Goal: Task Accomplishment & Management: Manage account settings

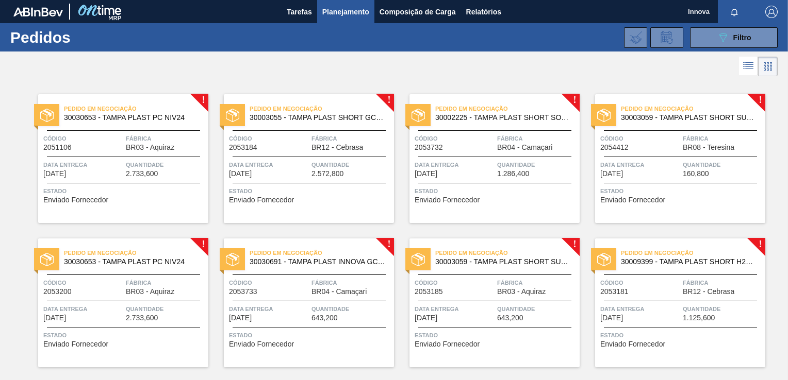
click at [417, 75] on div at bounding box center [394, 66] width 788 height 25
click at [719, 38] on icon "089F7B8B-B2A5-4AFE-B5C0-19BA573D28AC" at bounding box center [723, 37] width 12 height 12
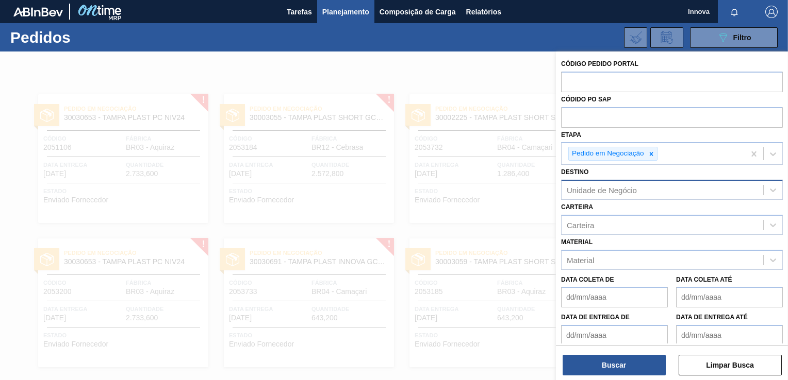
click at [676, 185] on div "Unidade de Negócio" at bounding box center [662, 190] width 202 height 15
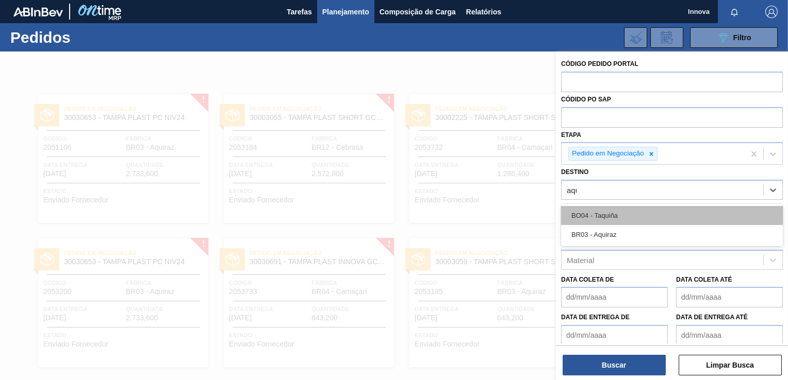
type input "aqui"
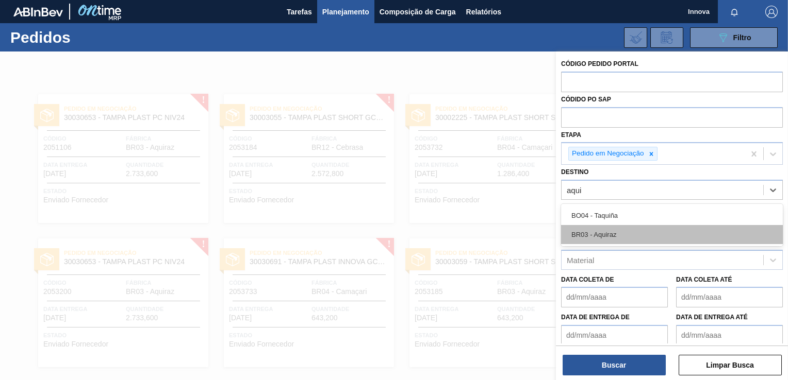
click at [630, 230] on div "BR03 - Aquiraz" at bounding box center [672, 234] width 222 height 19
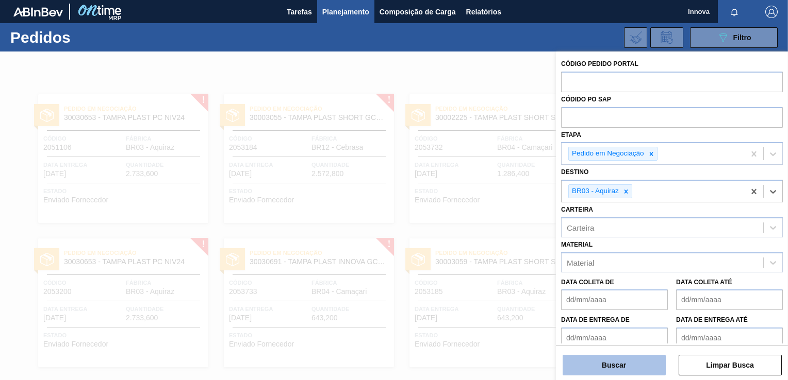
click at [625, 365] on button "Buscar" at bounding box center [613, 365] width 103 height 21
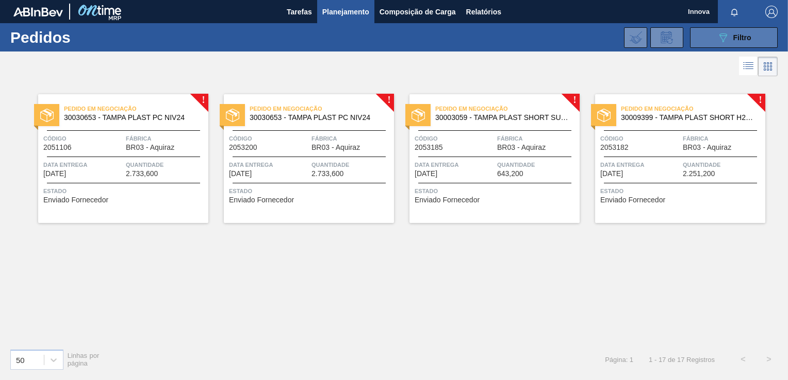
click at [728, 28] on button "089F7B8B-B2A5-4AFE-B5C0-19BA573D28AC Filtro" at bounding box center [734, 37] width 88 height 21
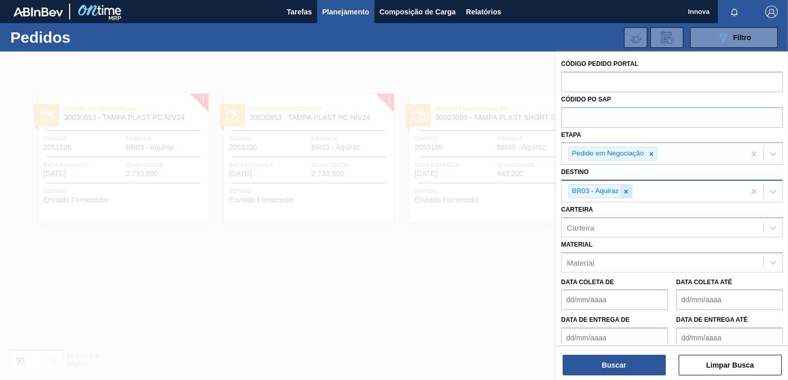
click at [626, 192] on icon at bounding box center [625, 191] width 7 height 7
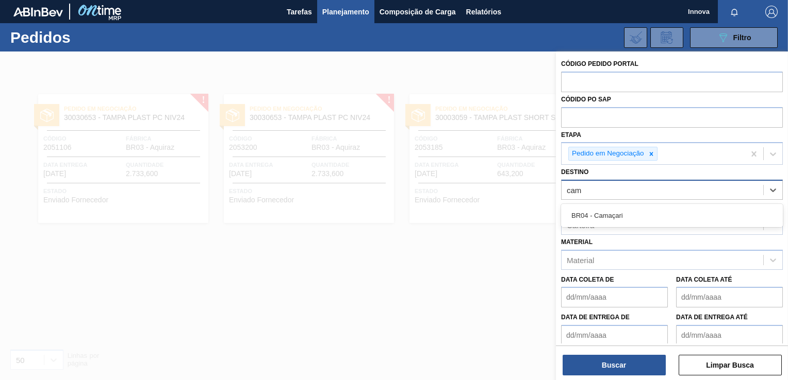
type input "cama"
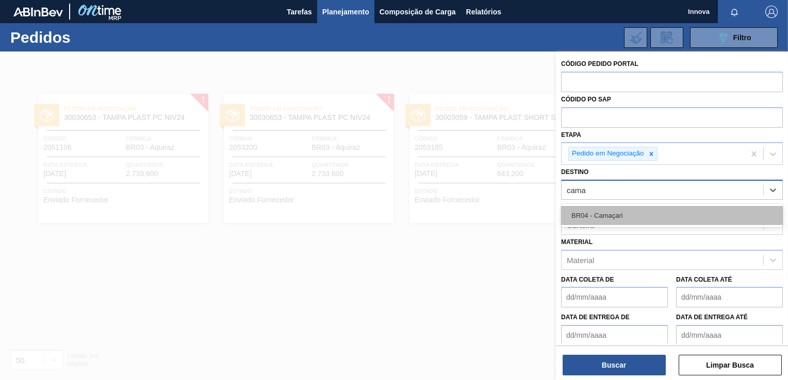
click at [625, 212] on div "BR04 - Camaçari" at bounding box center [672, 215] width 222 height 19
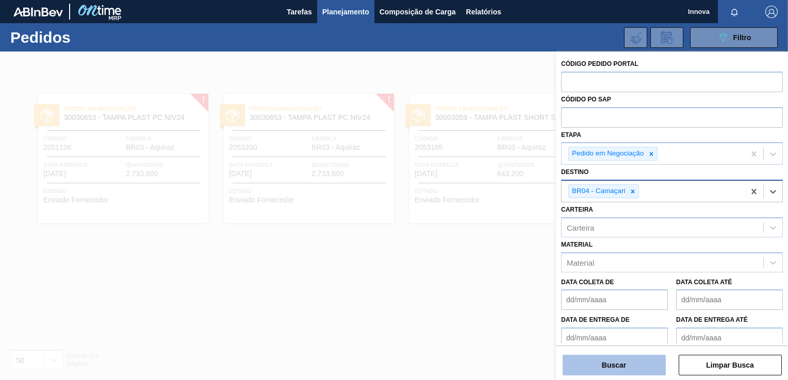
click at [610, 371] on button "Buscar" at bounding box center [613, 365] width 103 height 21
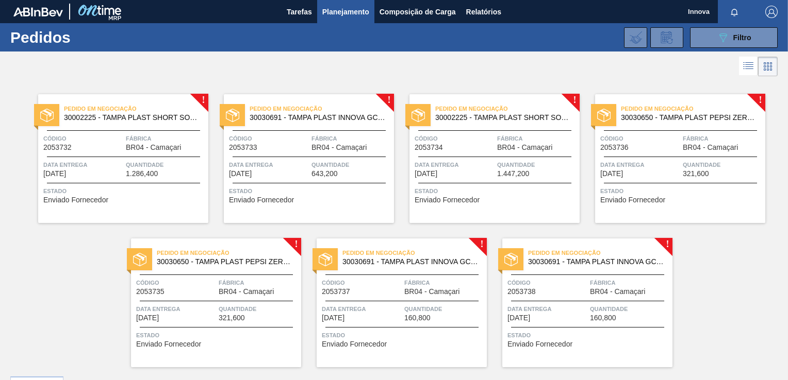
click at [712, 290] on div "! Pedido em Negociação 30002225 - TAMPA PLAST SHORT SODA S/ LINER NIV21 Código …" at bounding box center [394, 223] width 788 height 289
click at [690, 298] on div "! Pedido em Negociação 30002225 - TAMPA PLAST SHORT SODA S/ LINER NIV21 Código …" at bounding box center [394, 223] width 788 height 289
click at [719, 41] on icon "089F7B8B-B2A5-4AFE-B5C0-19BA573D28AC" at bounding box center [723, 37] width 12 height 12
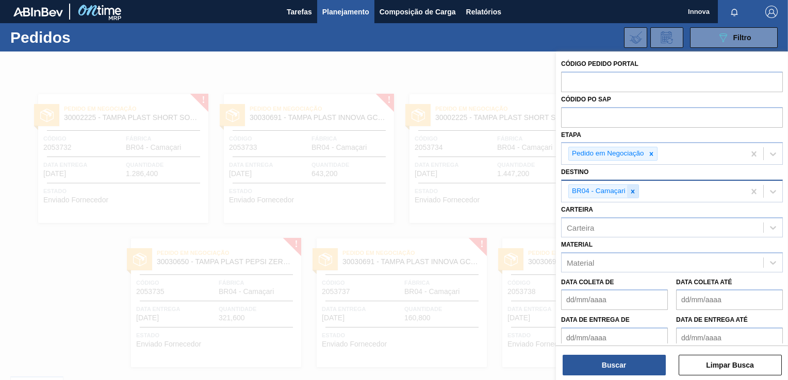
click at [631, 191] on icon at bounding box center [632, 192] width 4 height 4
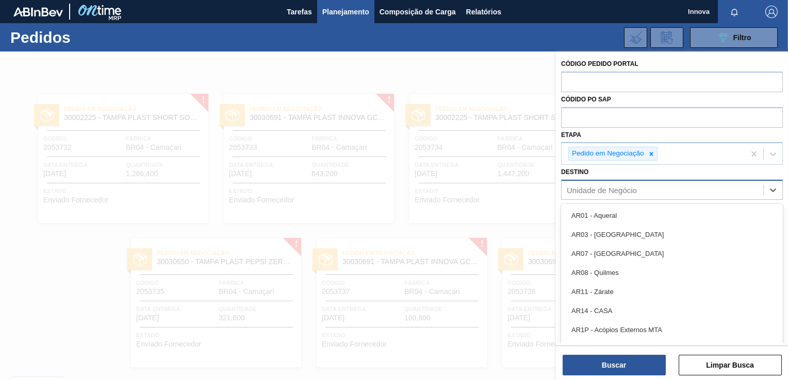
click at [629, 190] on div "Unidade de Negócio" at bounding box center [602, 190] width 70 height 9
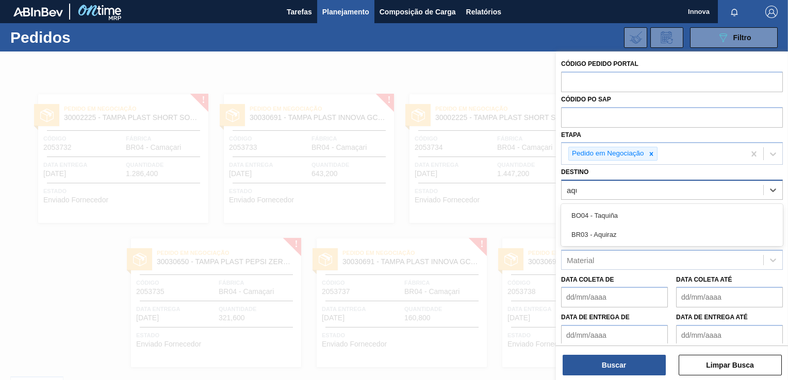
type input "aqui"
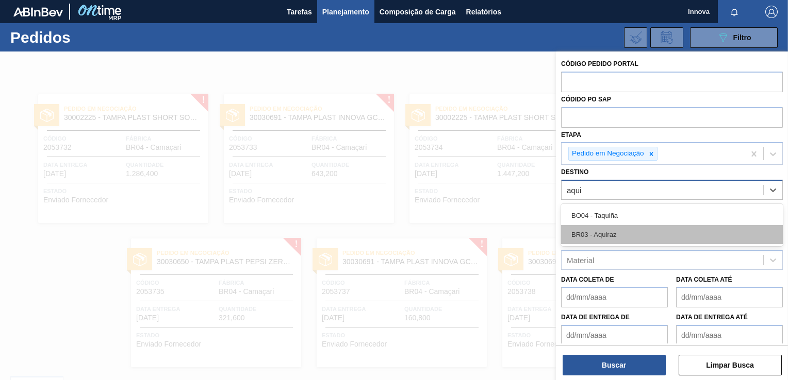
click at [585, 231] on div "BR03 - Aquiraz" at bounding box center [672, 234] width 222 height 19
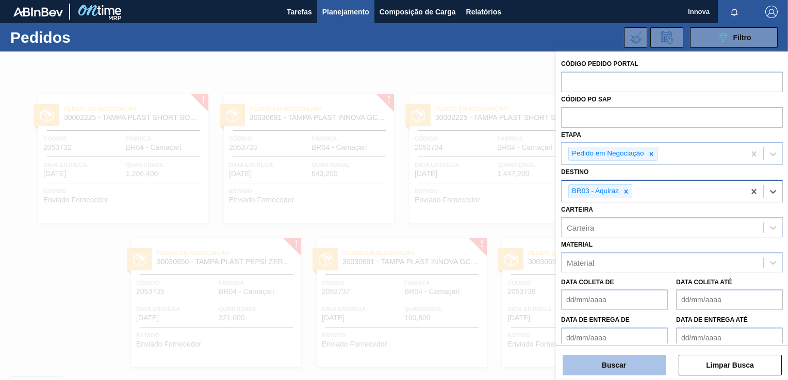
click at [629, 363] on button "Buscar" at bounding box center [613, 365] width 103 height 21
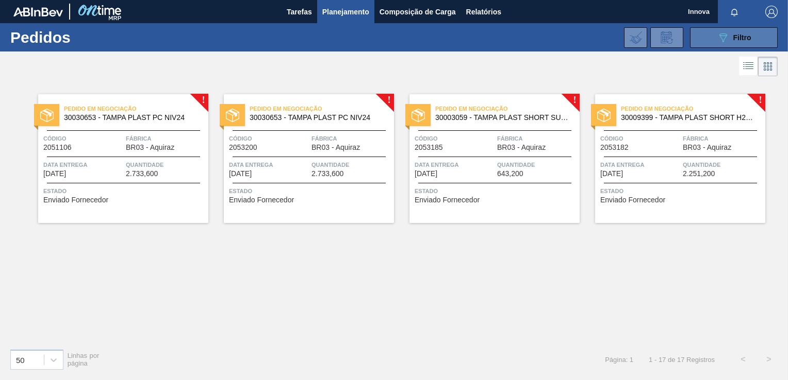
click at [702, 36] on button "089F7B8B-B2A5-4AFE-B5C0-19BA573D28AC Filtro" at bounding box center [734, 37] width 88 height 21
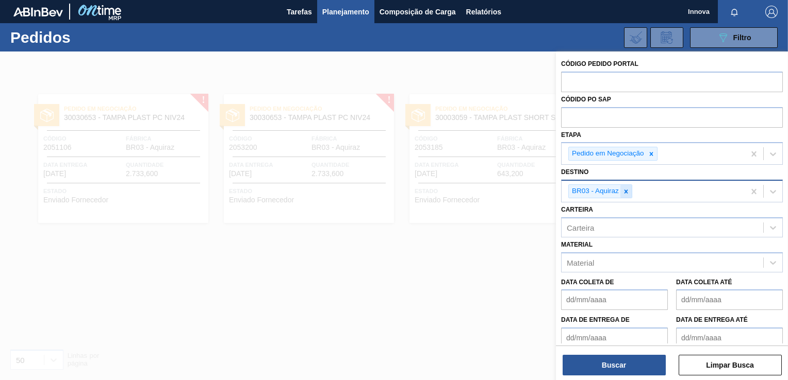
click at [626, 193] on icon at bounding box center [625, 191] width 7 height 7
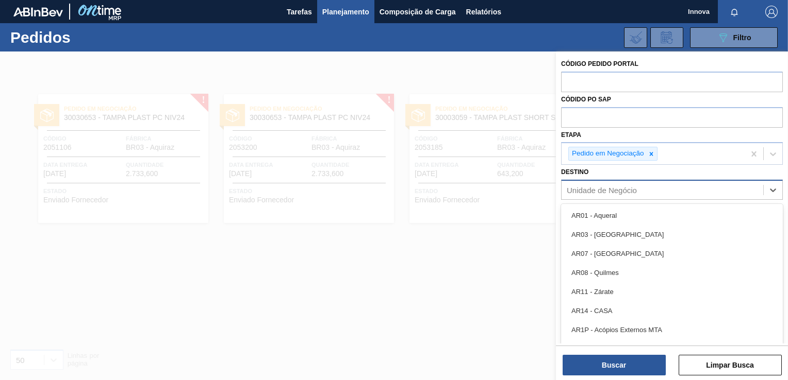
click at [619, 191] on div "Unidade de Negócio" at bounding box center [602, 190] width 70 height 9
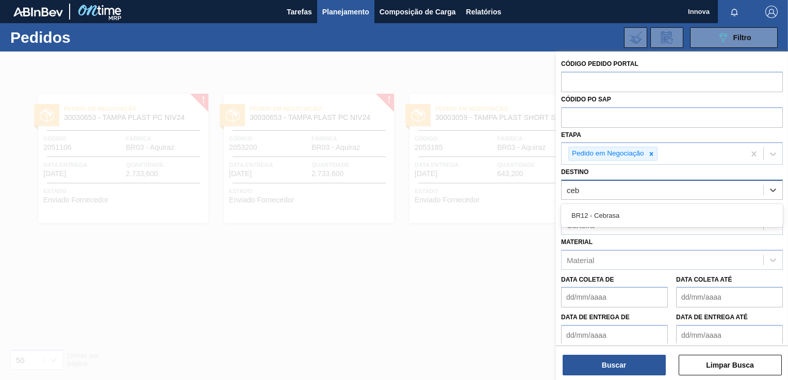
type input "cebr"
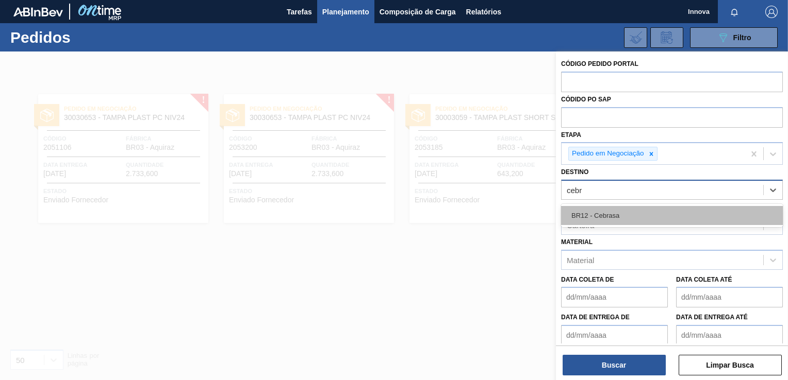
click at [665, 211] on div "BR12 - Cebrasa" at bounding box center [672, 215] width 222 height 19
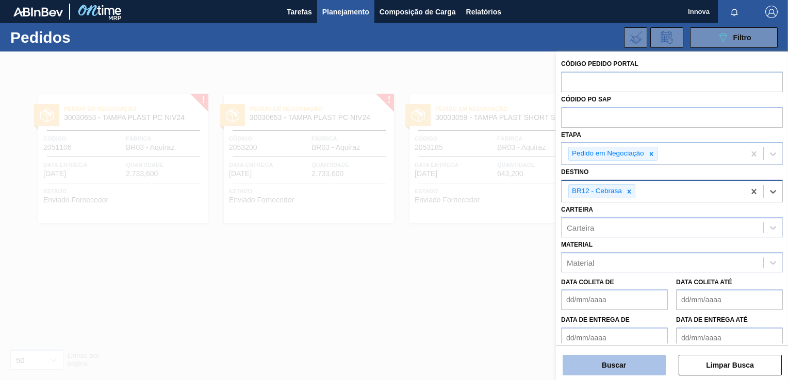
click at [653, 364] on button "Buscar" at bounding box center [613, 365] width 103 height 21
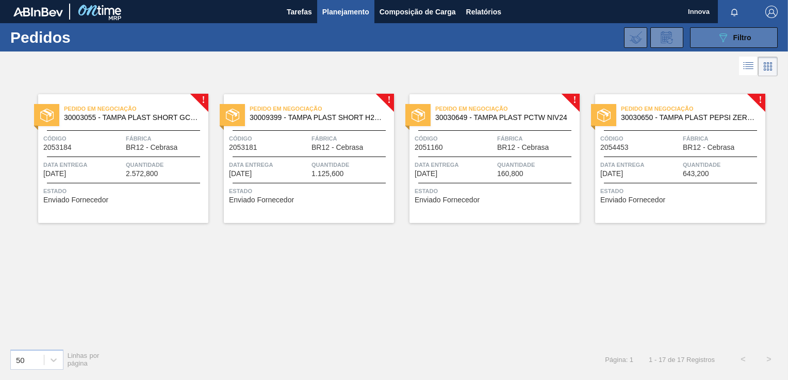
click at [705, 35] on button "089F7B8B-B2A5-4AFE-B5C0-19BA573D28AC Filtro" at bounding box center [734, 37] width 88 height 21
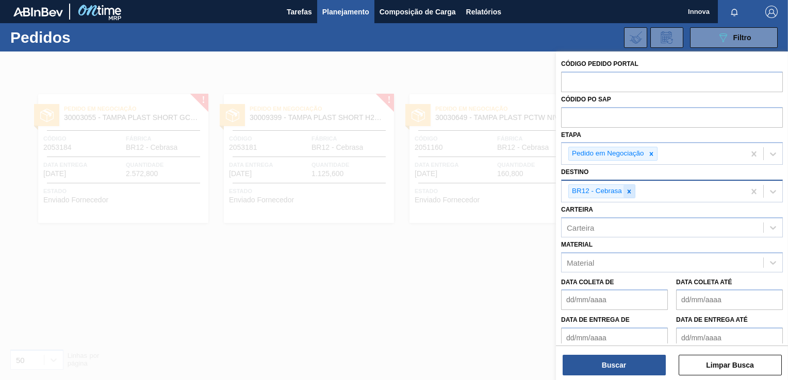
click at [631, 194] on icon at bounding box center [628, 191] width 7 height 7
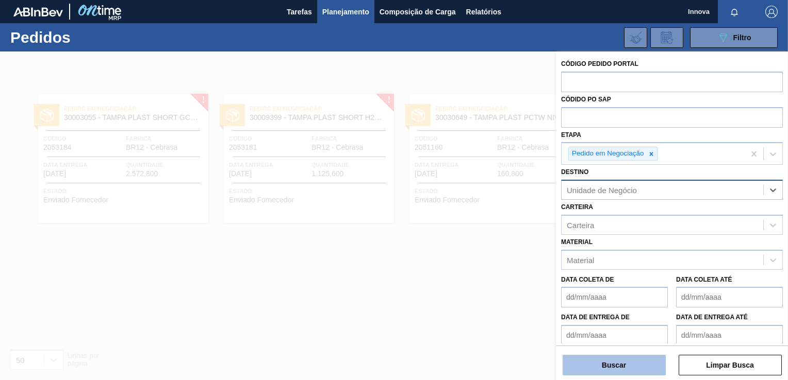
click at [649, 365] on button "Buscar" at bounding box center [613, 365] width 103 height 21
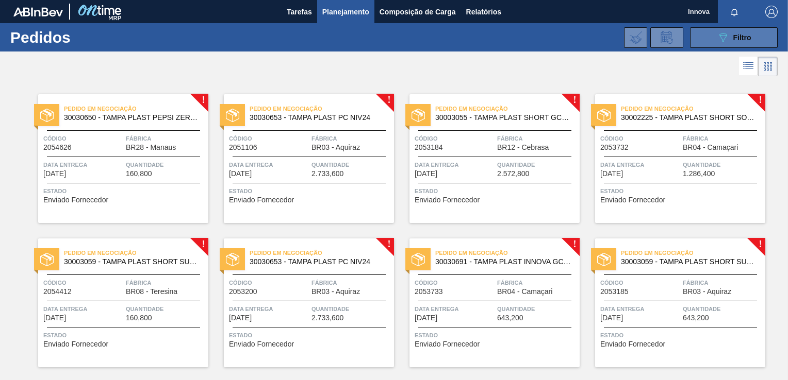
click at [725, 35] on icon at bounding box center [723, 38] width 8 height 9
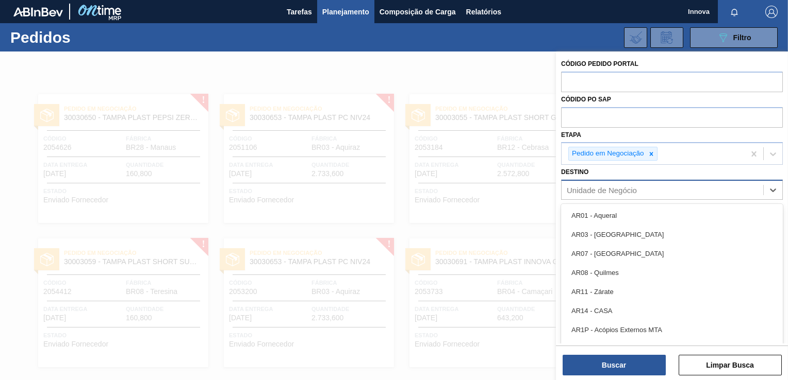
click at [617, 189] on div "Unidade de Negócio" at bounding box center [602, 190] width 70 height 9
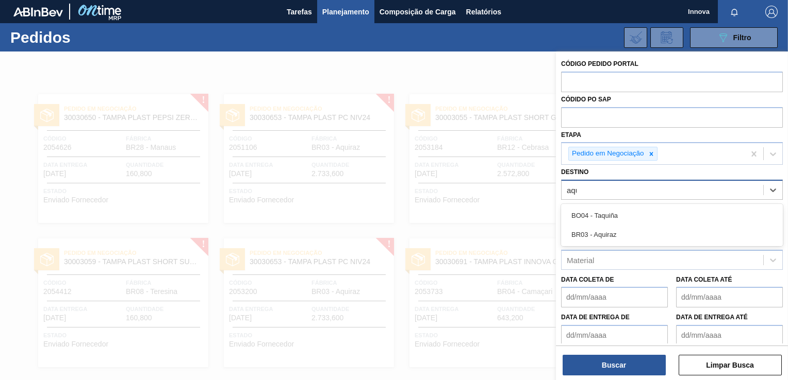
type input "aqui"
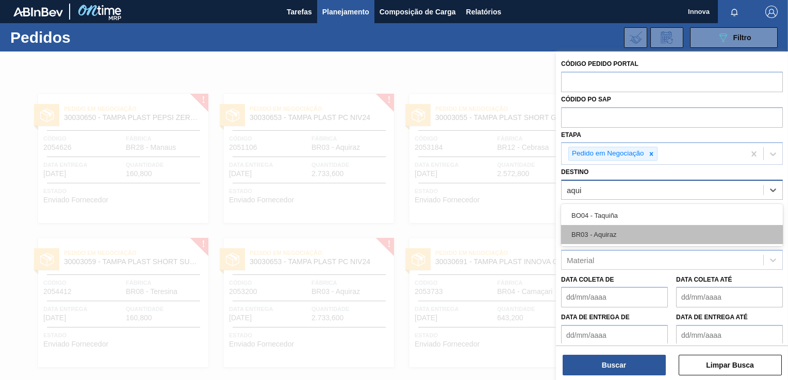
click at [608, 238] on div "BR03 - Aquiraz" at bounding box center [672, 234] width 222 height 19
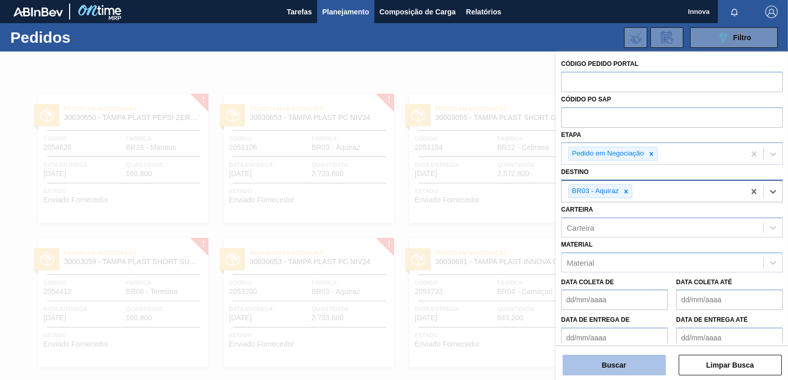
click at [635, 370] on button "Buscar" at bounding box center [613, 365] width 103 height 21
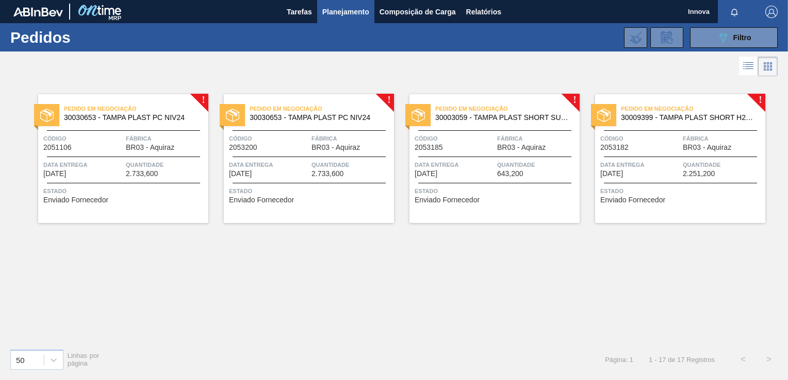
click at [98, 158] on div "Pedido em Negociação 30030653 - TAMPA PLAST PC NIV24 Código 2051106 Fábrica BR0…" at bounding box center [123, 158] width 170 height 129
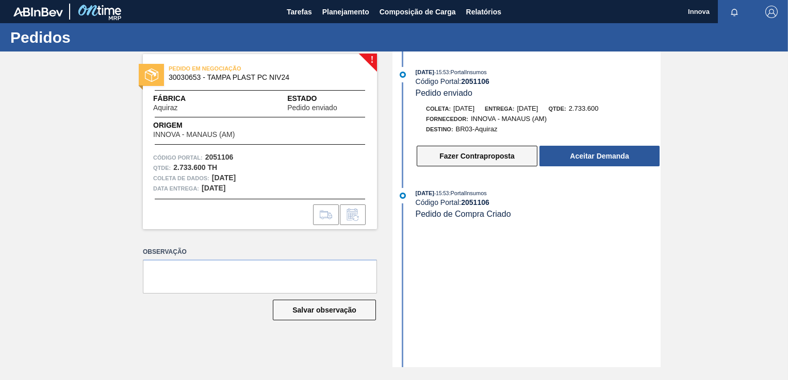
click at [468, 156] on button "Fazer Contraproposta" at bounding box center [476, 156] width 121 height 21
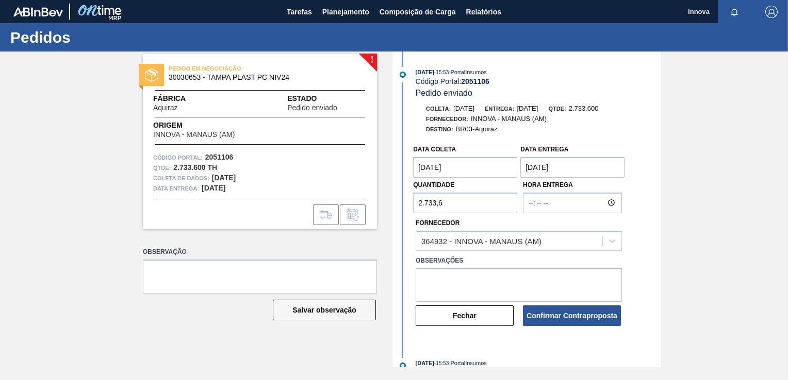
click at [421, 205] on input "2.733,6" at bounding box center [465, 203] width 104 height 21
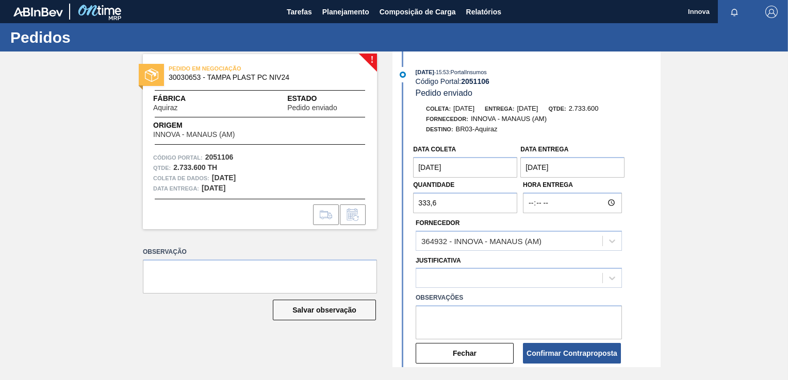
drag, startPoint x: 447, startPoint y: 209, endPoint x: 410, endPoint y: 212, distance: 36.7
click at [410, 212] on div "Data coleta 02/11/2025 Data Entrega 02/12/2025 Quantidade 333,6 Hora Entrega Fo…" at bounding box center [527, 252] width 265 height 225
type input "3.376,8"
click at [728, 218] on div "! PEDIDO EM NEGOCIAÇÃO 30030653 - TAMPA PLAST PC NIV24 Fábrica Aquiraz Estado P…" at bounding box center [394, 210] width 788 height 316
click at [554, 349] on button "Confirmar Contraproposta" at bounding box center [572, 353] width 98 height 21
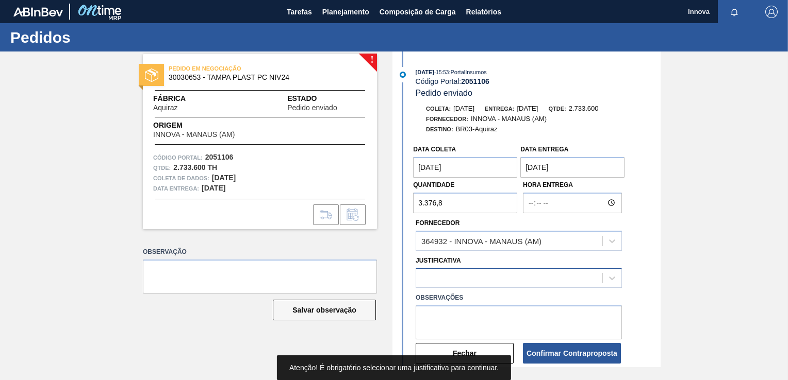
click at [526, 279] on div at bounding box center [509, 278] width 186 height 15
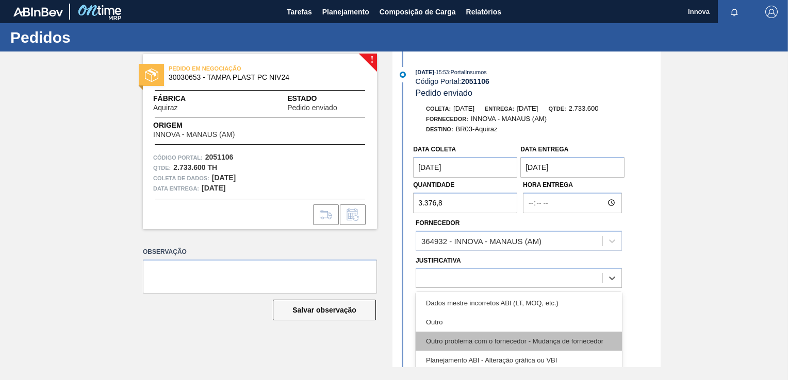
scroll to position [103, 0]
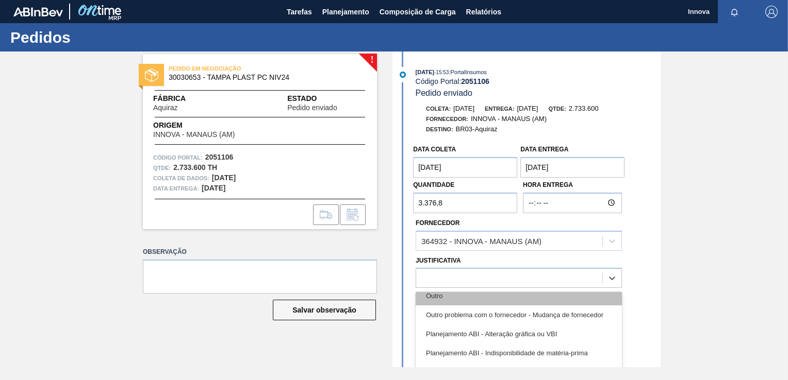
click at [534, 301] on div "Outro" at bounding box center [518, 296] width 206 height 19
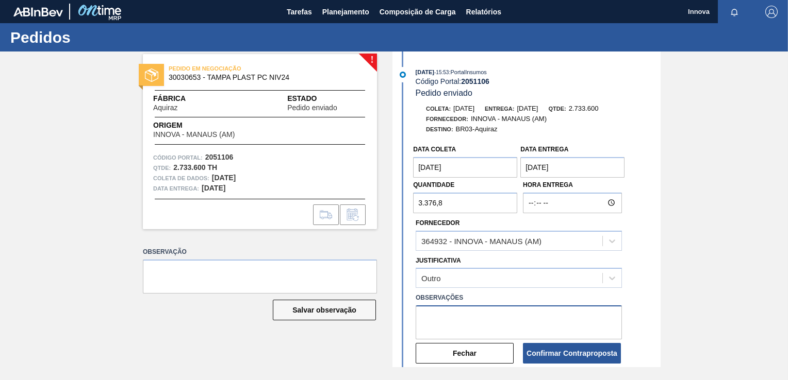
click at [551, 331] on textarea at bounding box center [518, 323] width 206 height 34
type textarea "Aumento na quantidade"
click at [476, 83] on strong "2051106" at bounding box center [475, 81] width 28 height 8
copy strong "2051106"
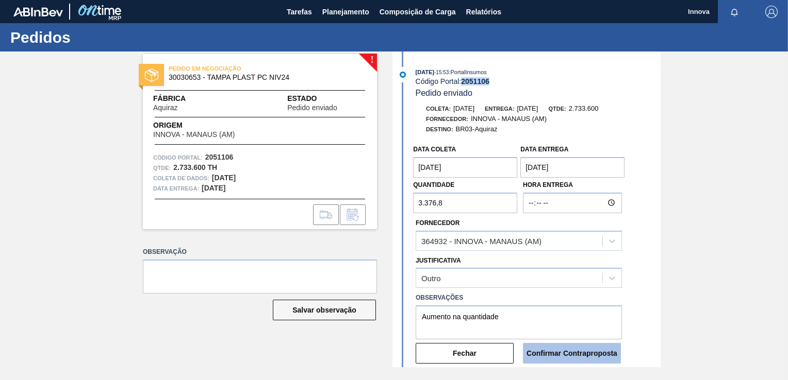
click at [574, 352] on button "Confirmar Contraproposta" at bounding box center [572, 353] width 98 height 21
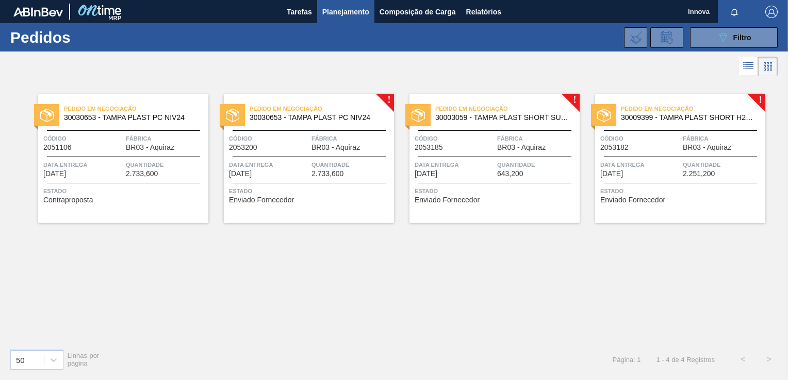
click at [308, 147] on div "Código 2053200" at bounding box center [269, 143] width 80 height 18
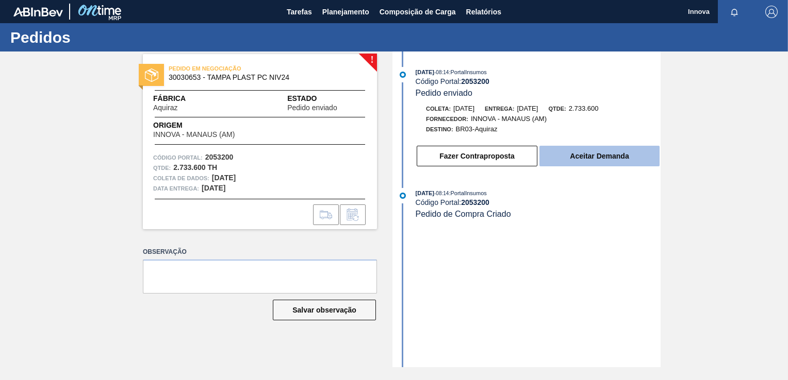
click at [578, 153] on button "Aceitar Demanda" at bounding box center [599, 156] width 120 height 21
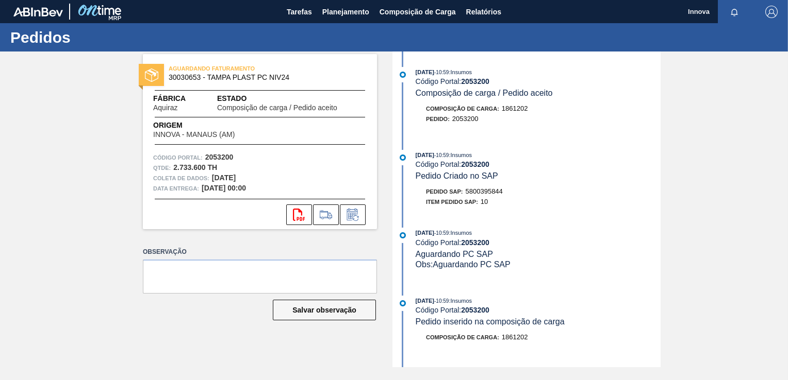
click at [475, 195] on span "5800395844" at bounding box center [483, 192] width 37 height 8
copy span "5800395844"
click at [604, 205] on div "Item pedido SAP: 10" at bounding box center [537, 202] width 245 height 10
click at [466, 166] on strong "2053200" at bounding box center [475, 164] width 28 height 8
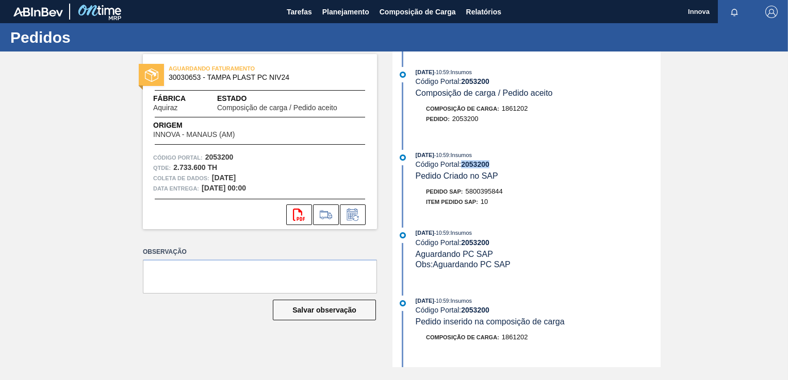
click at [466, 166] on strong "2053200" at bounding box center [475, 164] width 28 height 8
copy strong "2053200"
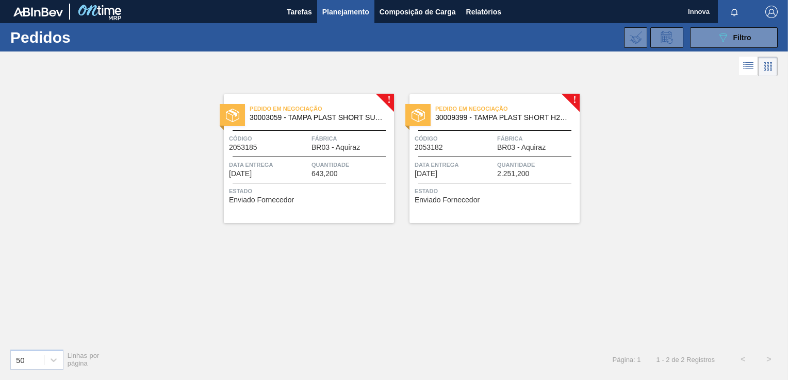
click at [292, 154] on div "Pedido em Negociação 30003059 - TAMPA PLAST SHORT SUKITA S/ LINER Código 205318…" at bounding box center [309, 158] width 170 height 129
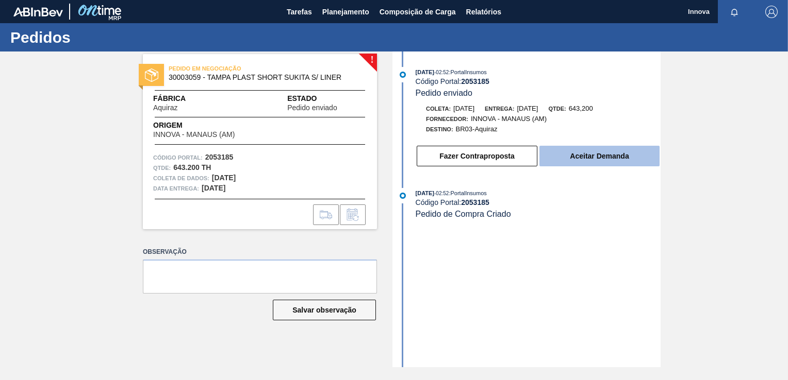
click at [596, 158] on button "Aceitar Demanda" at bounding box center [599, 156] width 120 height 21
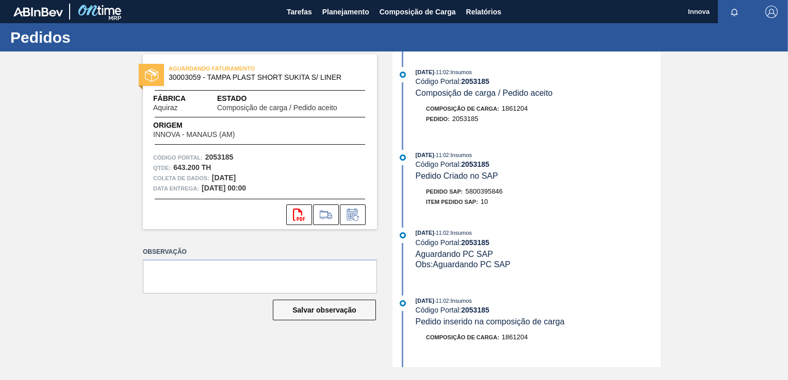
click at [478, 191] on span "5800395846" at bounding box center [483, 192] width 37 height 8
copy span "5800395846"
click at [738, 152] on div "AGUARDANDO FATURAMENTO 30003059 - TAMPA PLAST SHORT SUKITA S/ LINER Fábrica Aqu…" at bounding box center [394, 210] width 788 height 316
click at [480, 168] on strong "2053185" at bounding box center [475, 164] width 28 height 8
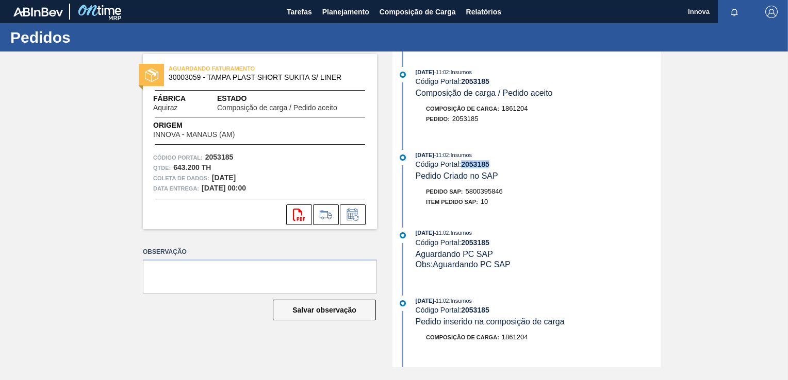
click at [480, 168] on strong "2053185" at bounding box center [475, 164] width 28 height 8
copy strong "2053185"
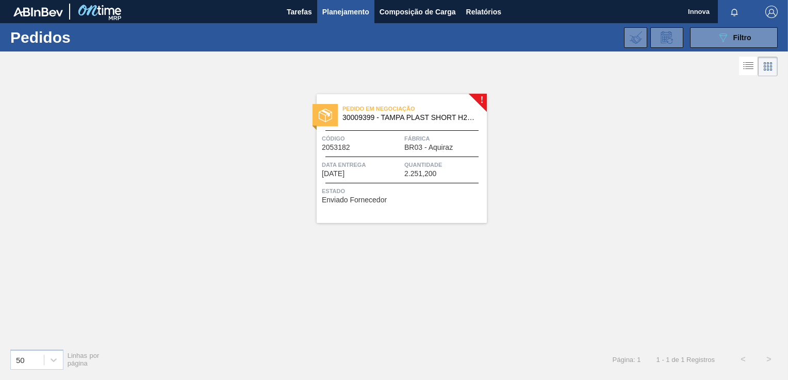
click at [392, 185] on div "Pedido em Negociação 30009399 - TAMPA PLAST SHORT H2OH LIMAO S/ LINER Código 20…" at bounding box center [401, 158] width 170 height 129
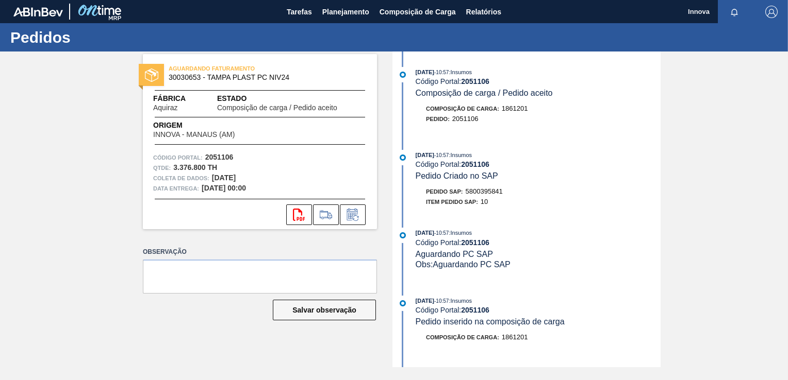
click at [485, 195] on span "5800395841" at bounding box center [483, 192] width 37 height 8
copy span "5800395841"
click at [472, 166] on strong "2051106" at bounding box center [475, 164] width 28 height 8
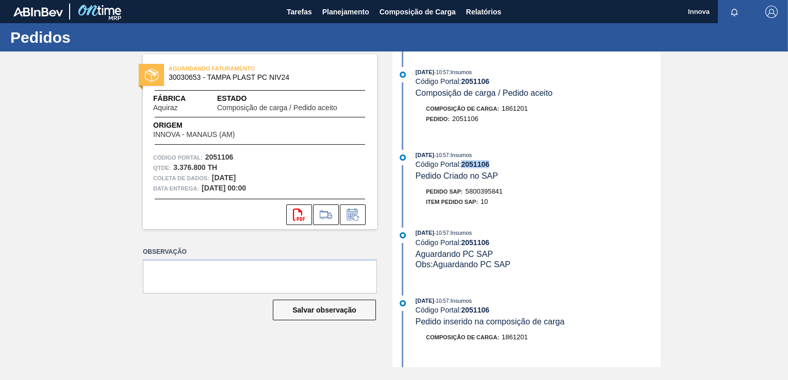
copy strong "2051106"
click at [344, 9] on span "Planejamento" at bounding box center [345, 12] width 47 height 12
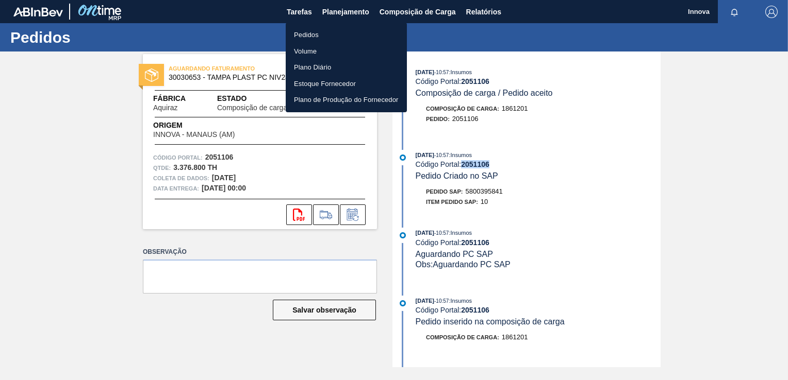
click at [302, 32] on li "Pedidos" at bounding box center [346, 35] width 121 height 16
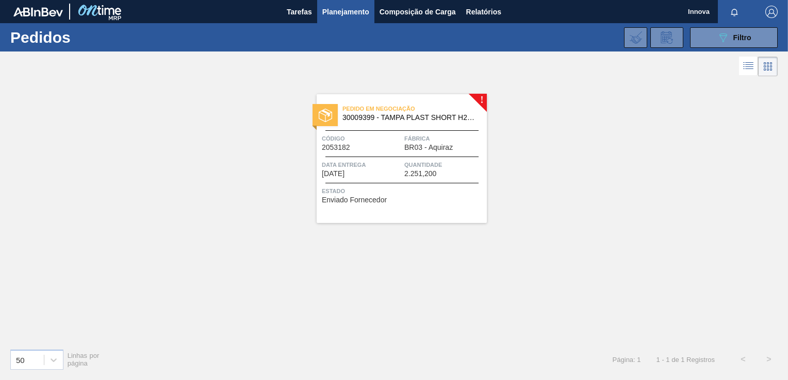
click at [598, 215] on div "! Pedido em Negociação 30009399 - TAMPA PLAST SHORT H2OH LIMAO S/ LINER Código …" at bounding box center [394, 210] width 788 height 262
click at [703, 40] on button "089F7B8B-B2A5-4AFE-B5C0-19BA573D28AC Filtro" at bounding box center [734, 37] width 88 height 21
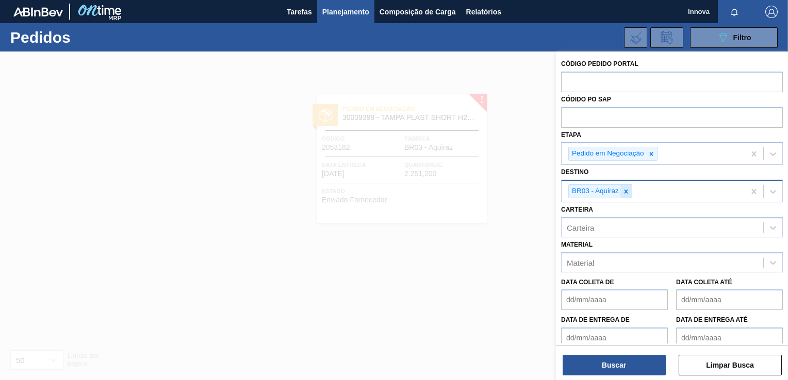
click at [627, 190] on icon at bounding box center [625, 191] width 7 height 7
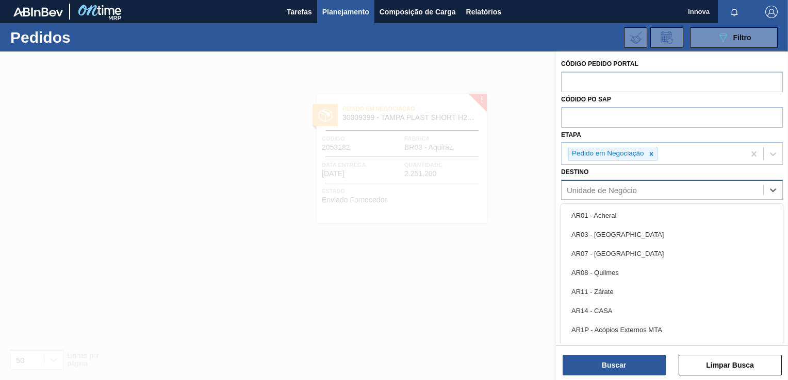
click at [627, 190] on div "Unidade de Negócio" at bounding box center [602, 190] width 70 height 9
type input "cama"
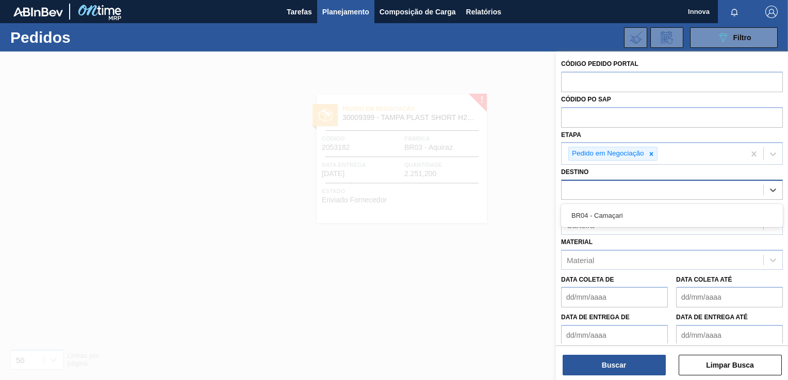
click at [626, 199] on div "cama" at bounding box center [672, 190] width 222 height 20
click at [654, 190] on div "Unidade de Negócio" at bounding box center [662, 190] width 202 height 15
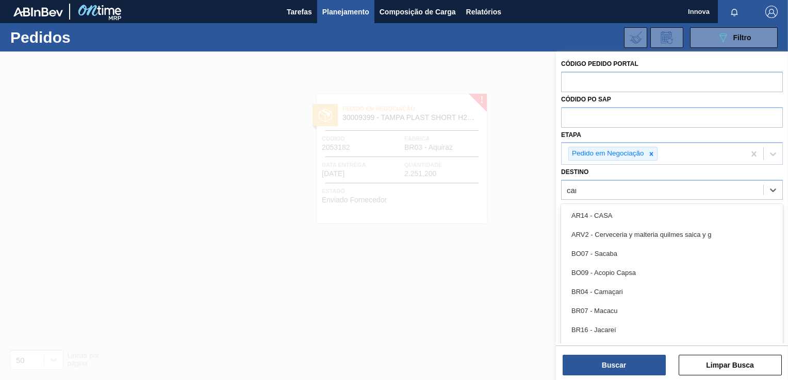
type input "cama"
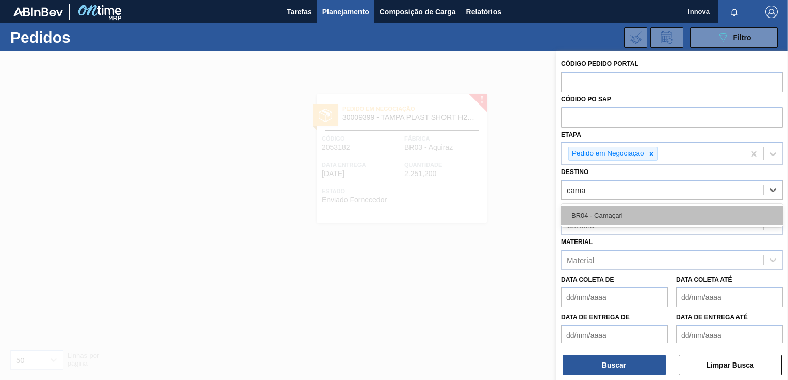
click at [617, 211] on div "BR04 - Camaçari" at bounding box center [672, 215] width 222 height 19
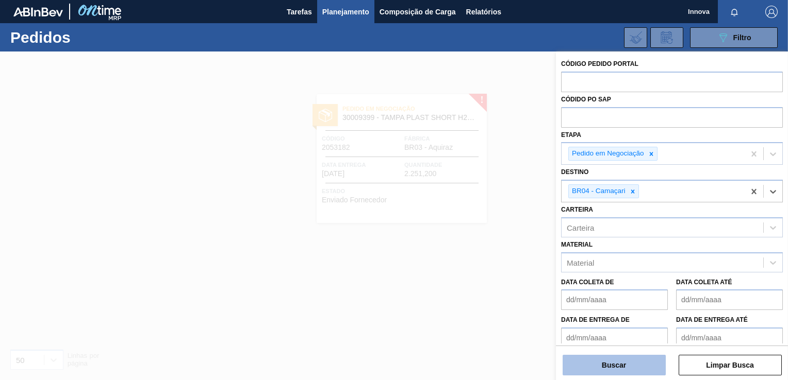
click at [624, 370] on button "Buscar" at bounding box center [613, 365] width 103 height 21
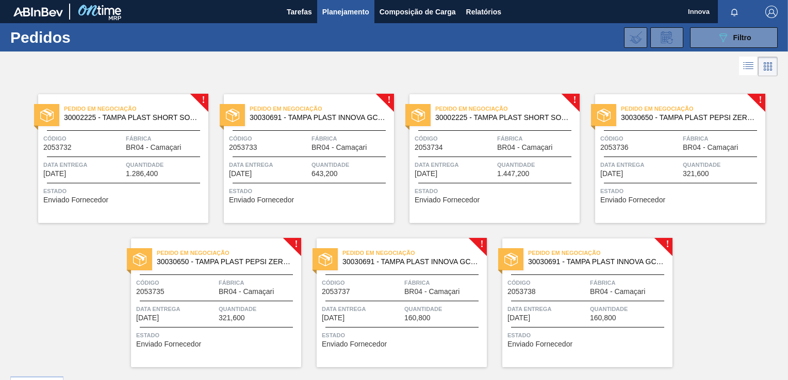
click at [179, 162] on span "Quantidade" at bounding box center [166, 165] width 80 height 10
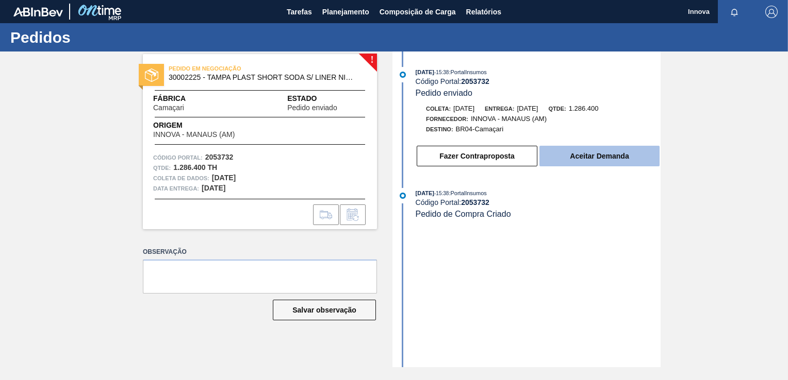
click at [562, 157] on button "Aceitar Demanda" at bounding box center [599, 156] width 120 height 21
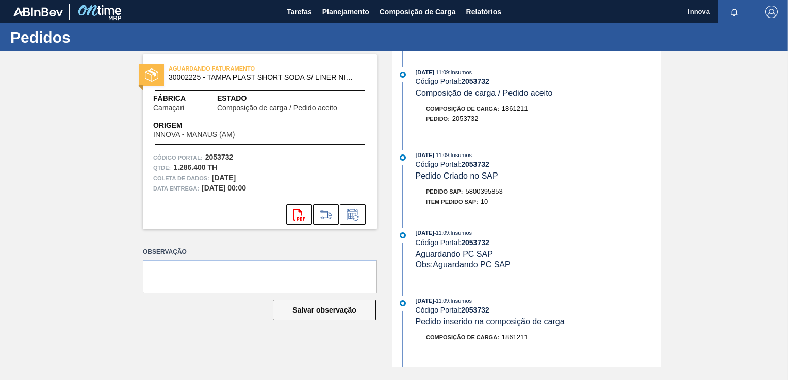
click at [476, 193] on span "5800395853" at bounding box center [483, 192] width 37 height 8
copy span "5800395853"
click at [481, 165] on strong "2053732" at bounding box center [475, 164] width 28 height 8
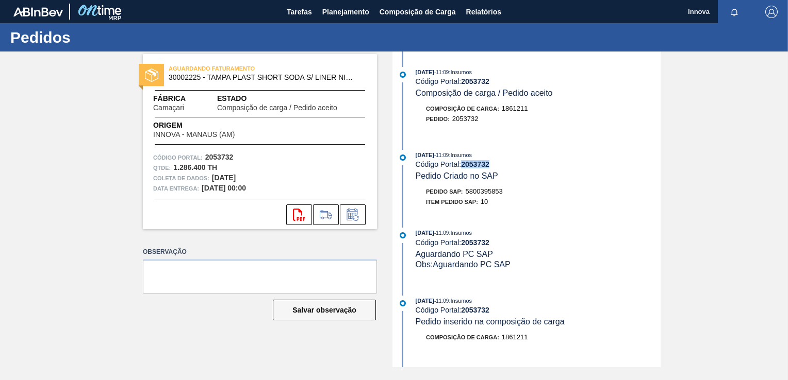
copy strong "2053732"
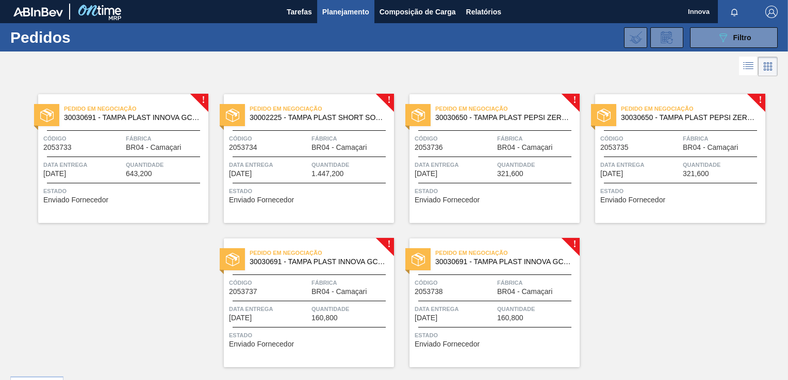
click at [132, 199] on div "Estado Enviado Fornecedor" at bounding box center [124, 194] width 162 height 16
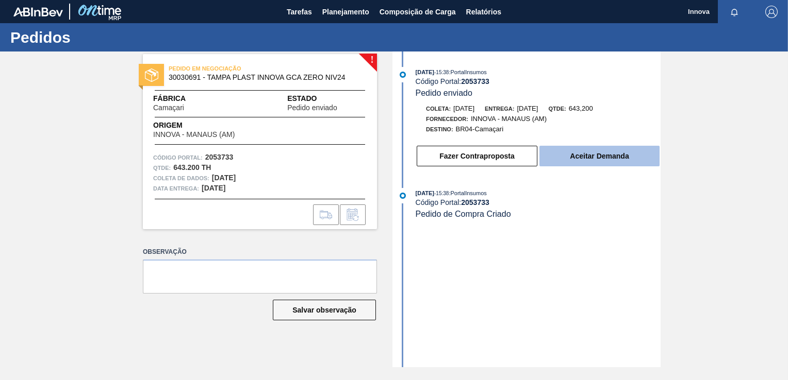
click at [612, 161] on button "Aceitar Demanda" at bounding box center [599, 156] width 120 height 21
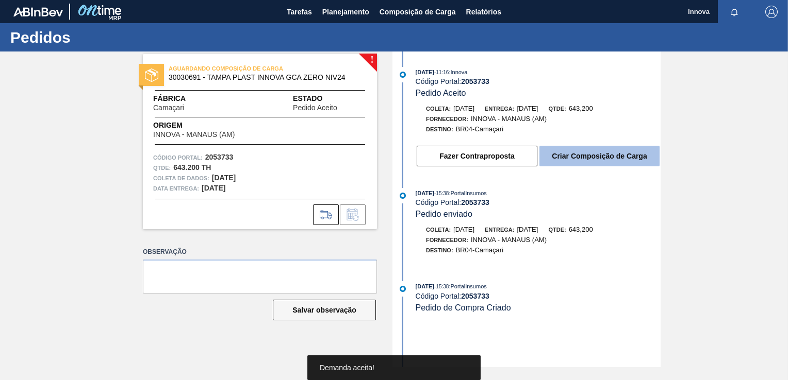
click at [610, 160] on button "Criar Composição de Carga" at bounding box center [599, 156] width 120 height 21
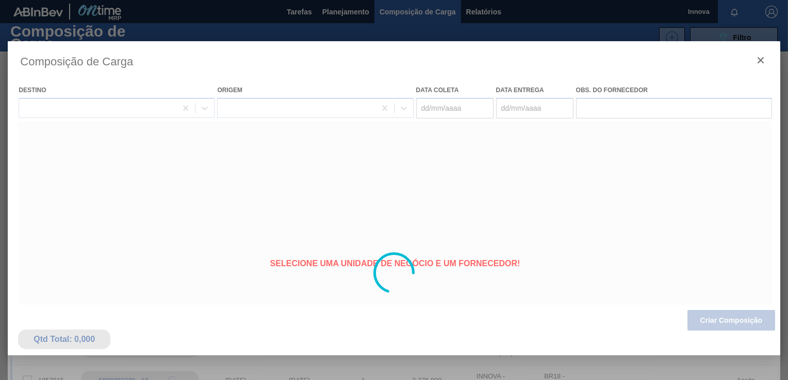
type coleta "[DATE]"
type Entrega "[DATE]"
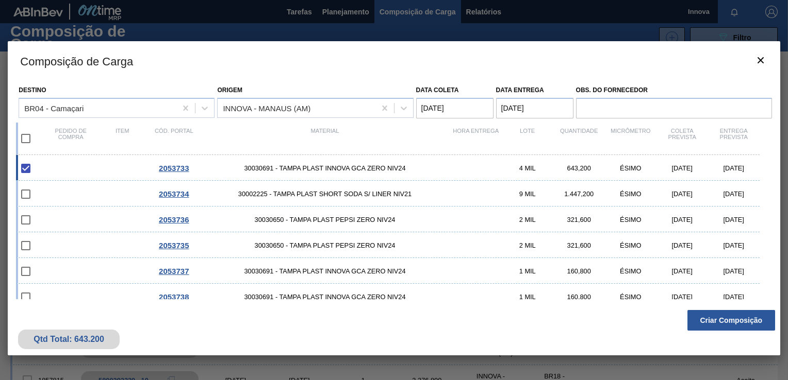
click at [733, 323] on button "Criar Composição" at bounding box center [731, 320] width 88 height 21
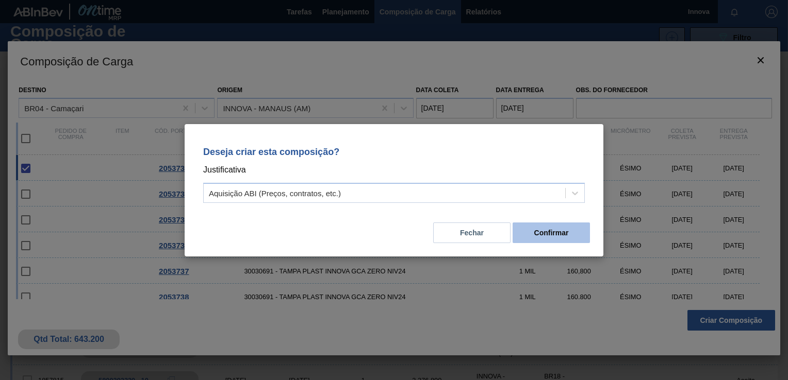
click at [551, 236] on button "Confirmar" at bounding box center [550, 233] width 77 height 21
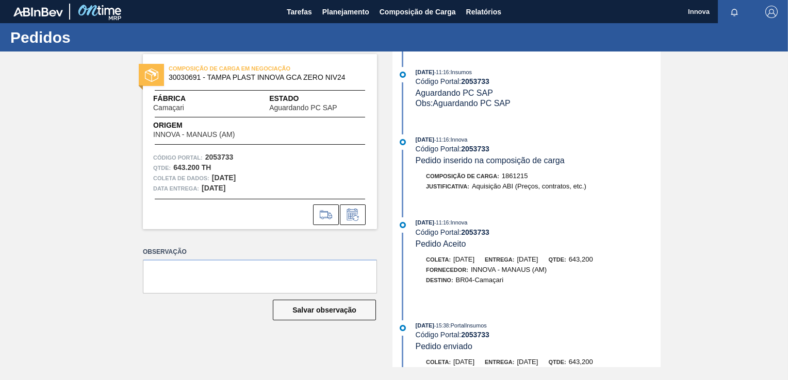
click at [477, 152] on strong "2053733" at bounding box center [475, 149] width 28 height 8
copy strong "2053733"
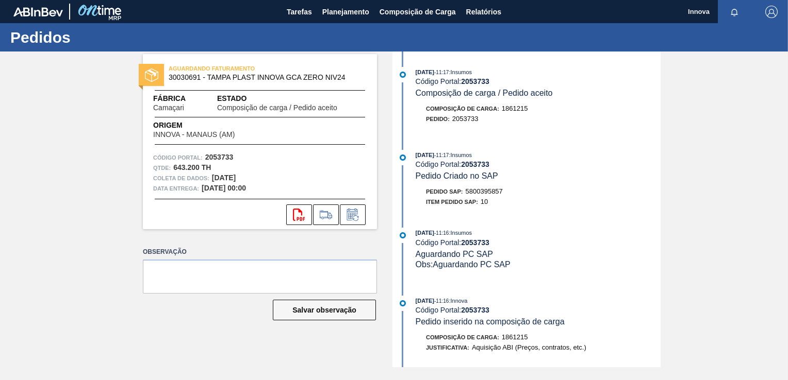
click at [497, 195] on span "5800395857" at bounding box center [483, 192] width 37 height 8
copy span "5800395857"
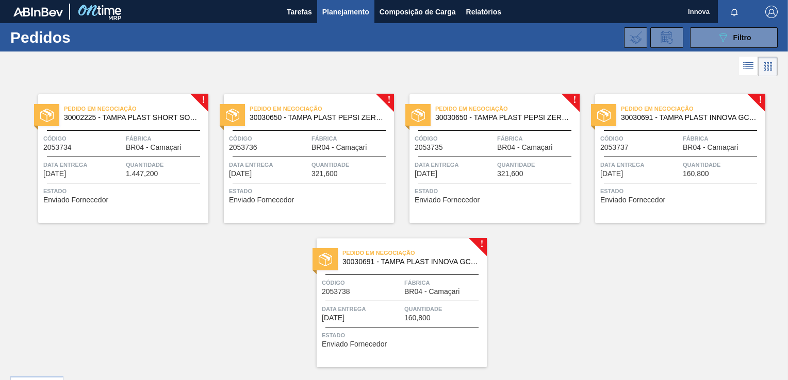
click at [106, 146] on div "Código 2053734" at bounding box center [83, 143] width 80 height 18
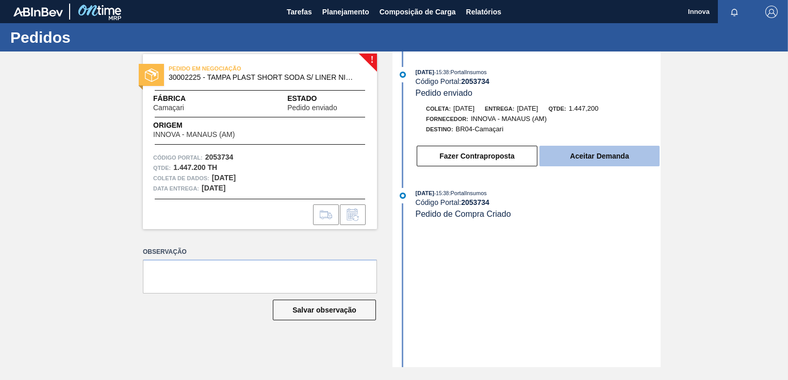
click at [592, 156] on button "Aceitar Demanda" at bounding box center [599, 156] width 120 height 21
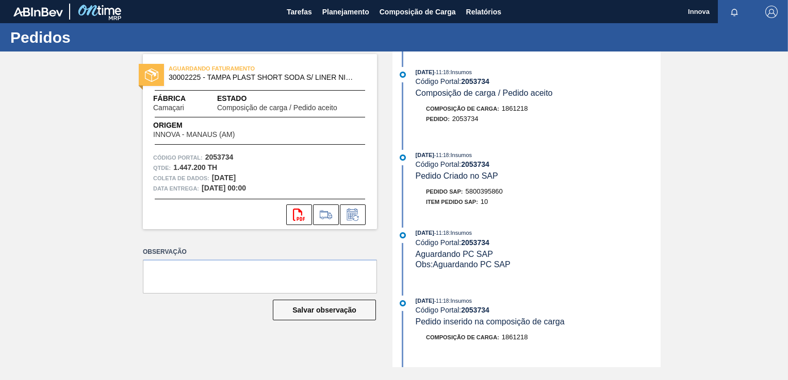
click at [493, 195] on span "5800395860" at bounding box center [483, 192] width 37 height 8
copy span "5800395860"
click at [476, 164] on strong "2053734" at bounding box center [475, 164] width 28 height 8
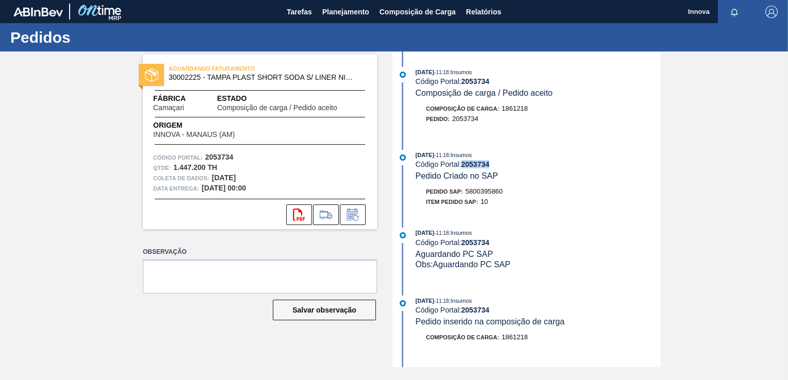
click at [476, 164] on strong "2053734" at bounding box center [475, 164] width 28 height 8
copy strong "2053734"
click at [80, 114] on div "AGUARDANDO FATURAMENTO 30002225 - TAMPA PLAST SHORT SODA S/ LINER NIV21 Fábrica…" at bounding box center [394, 210] width 788 height 316
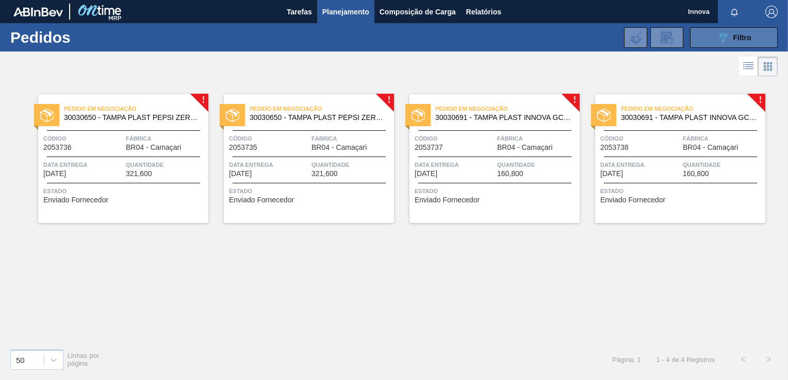
click at [713, 36] on button "089F7B8B-B2A5-4AFE-B5C0-19BA573D28AC Filtro" at bounding box center [734, 37] width 88 height 21
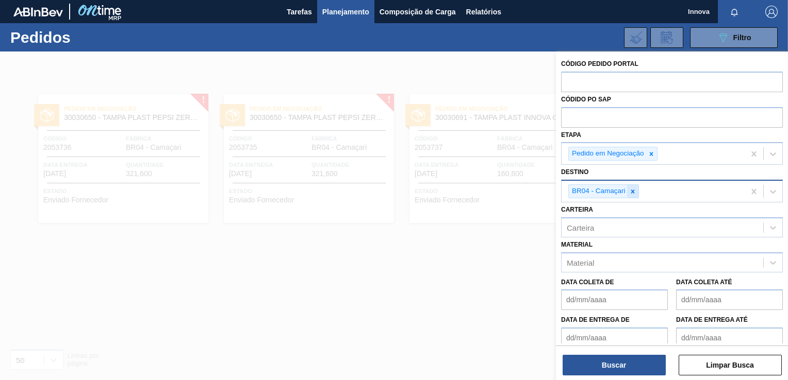
click at [633, 193] on icon at bounding box center [632, 191] width 7 height 7
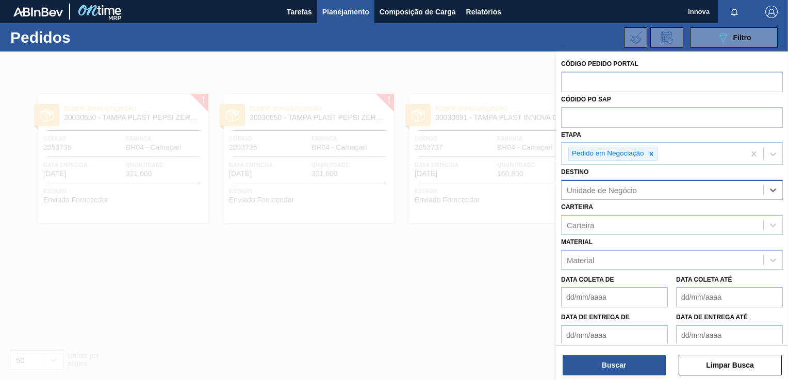
click at [622, 188] on div "Unidade de Negócio" at bounding box center [602, 190] width 70 height 9
type input "cebrasa"
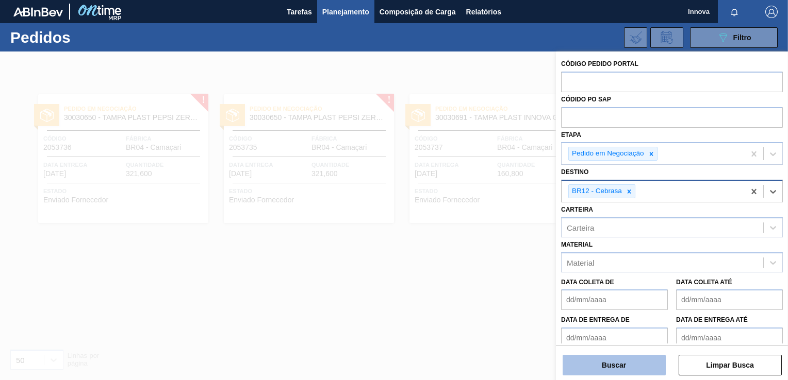
click at [626, 369] on button "Buscar" at bounding box center [613, 365] width 103 height 21
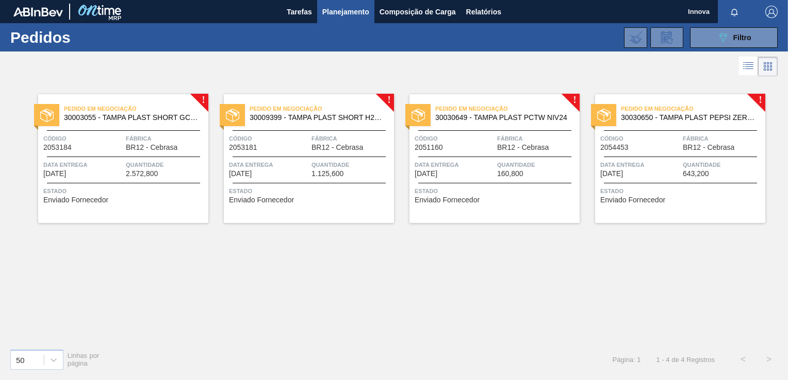
click at [126, 161] on span "Quantidade" at bounding box center [166, 165] width 80 height 10
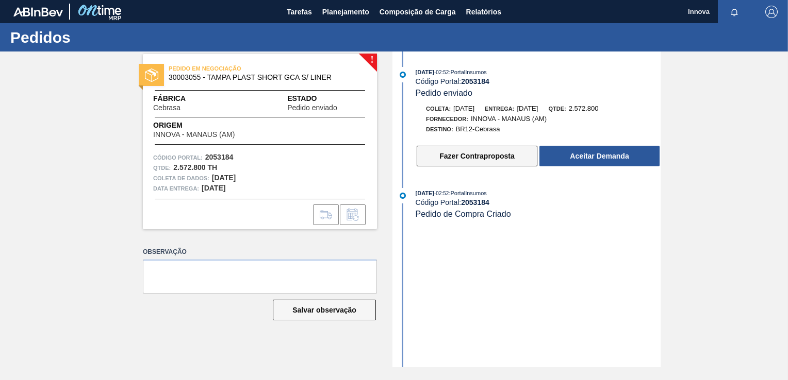
click at [456, 160] on button "Fazer Contraproposta" at bounding box center [476, 156] width 121 height 21
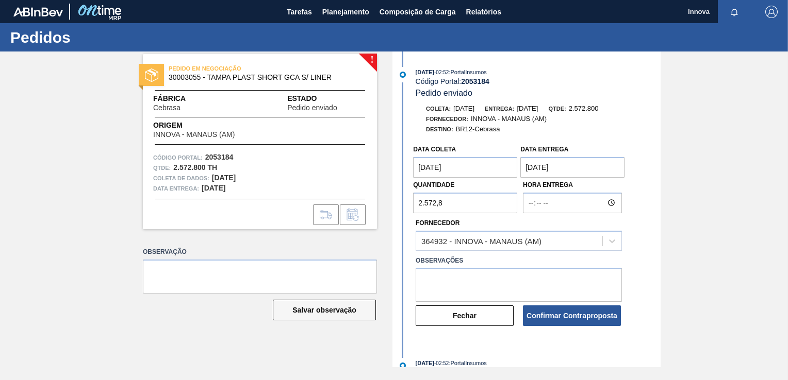
drag, startPoint x: 454, startPoint y: 204, endPoint x: 414, endPoint y: 210, distance: 39.6
click at [414, 210] on input "2.572,8" at bounding box center [465, 203] width 104 height 21
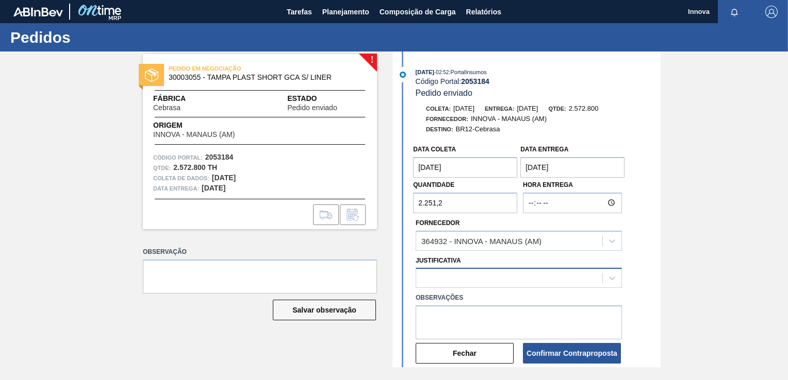
type input "2.251,2"
click at [548, 274] on div at bounding box center [509, 278] width 186 height 15
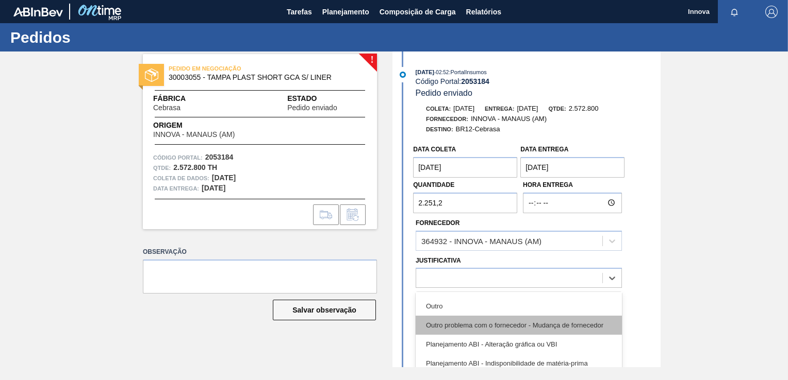
scroll to position [103, 0]
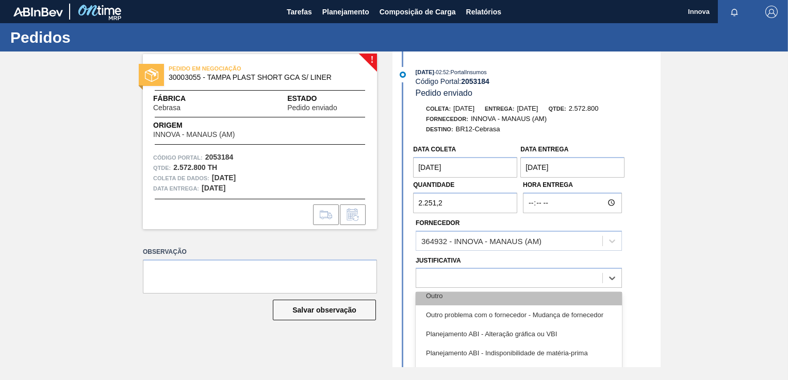
click at [463, 297] on div "Outro" at bounding box center [518, 296] width 206 height 19
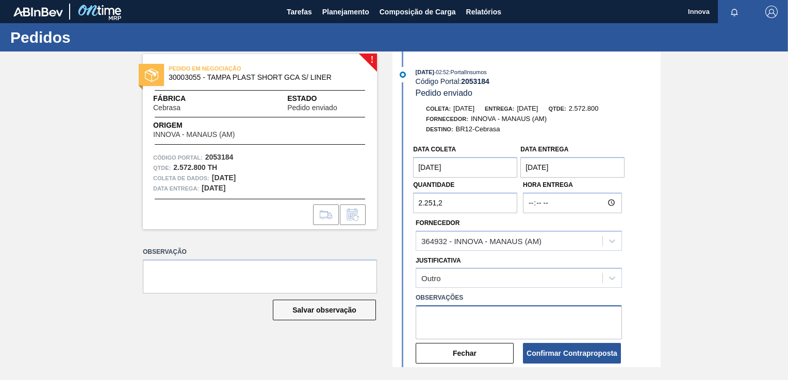
click at [548, 330] on textarea at bounding box center [518, 323] width 206 height 34
type textarea "Reduzir 2 pallets"
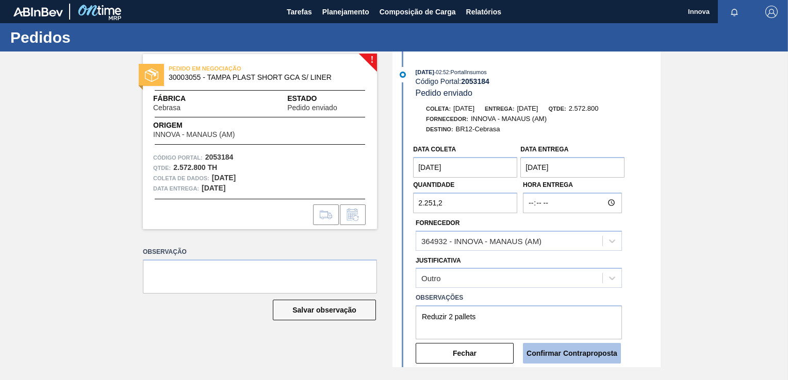
click at [587, 361] on button "Confirmar Contraproposta" at bounding box center [572, 353] width 98 height 21
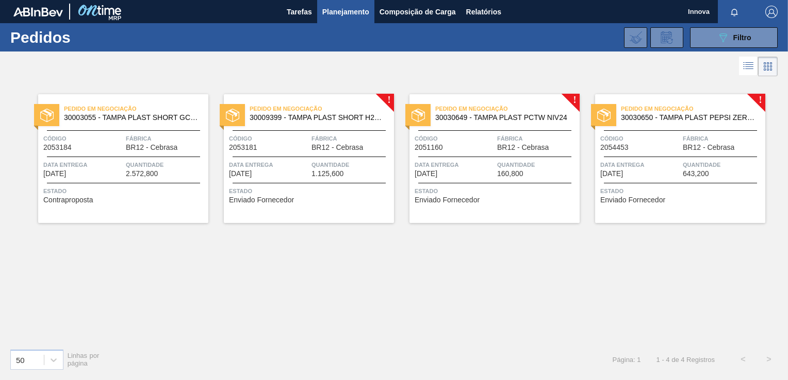
click at [160, 168] on span "Quantidade" at bounding box center [166, 165] width 80 height 10
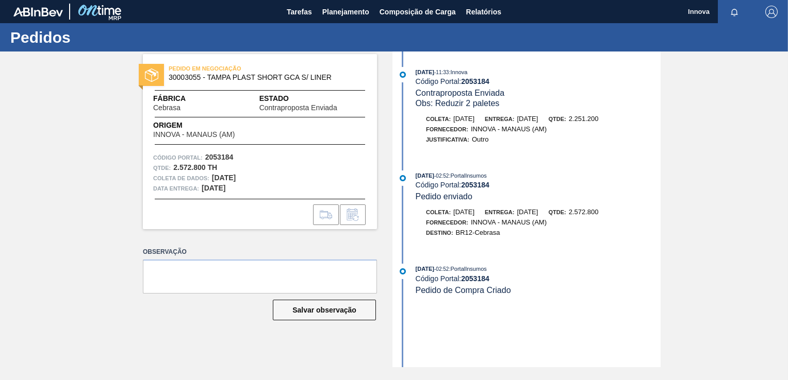
click at [478, 78] on strong "2053184" at bounding box center [475, 81] width 28 height 8
copy strong "2053184"
click at [467, 74] on span ": Innova" at bounding box center [457, 72] width 19 height 6
click at [478, 79] on strong "2053184" at bounding box center [475, 81] width 28 height 8
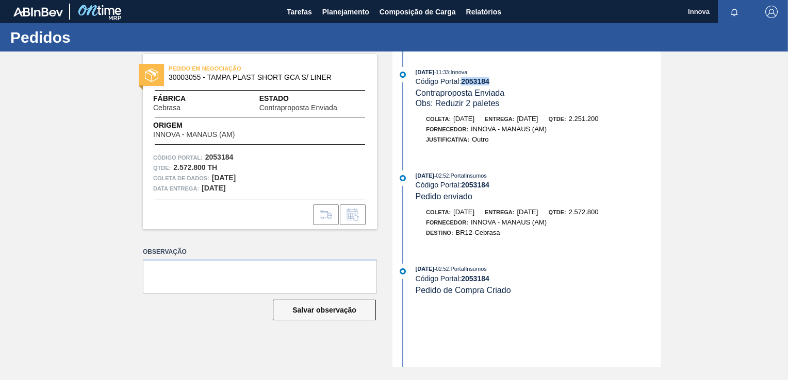
click at [478, 79] on strong "2053184" at bounding box center [475, 81] width 28 height 8
copy strong "2053184"
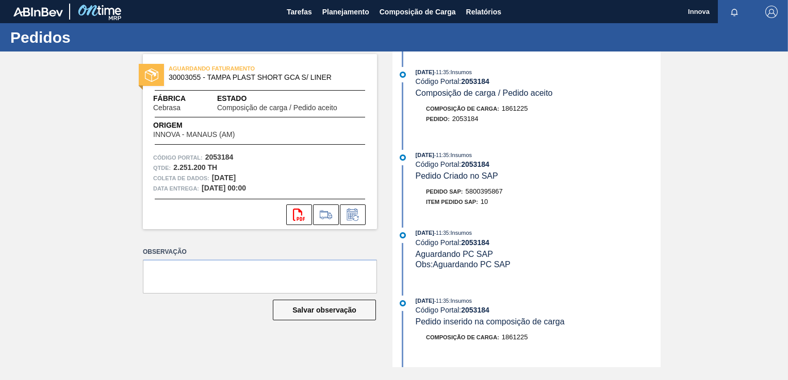
click at [486, 195] on span "5800395867" at bounding box center [483, 192] width 37 height 8
copy span "5800395867"
click at [542, 185] on div "[DATE] 11:35 : Insumos Código Portal: 2053184 Pedido Criado no SAP Pedido SAP: …" at bounding box center [527, 181] width 265 height 62
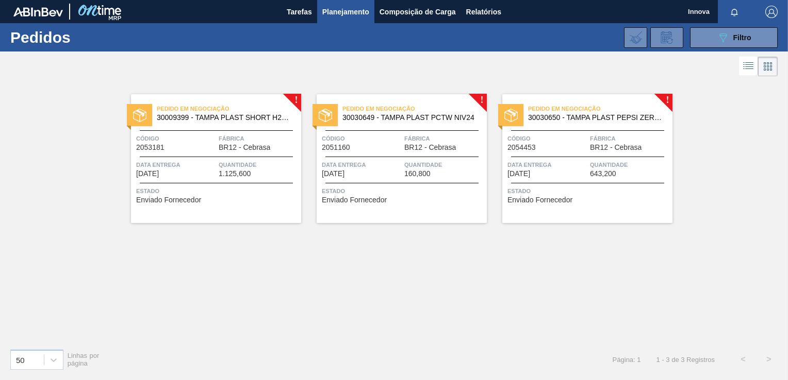
click at [233, 189] on span "Estado" at bounding box center [217, 191] width 162 height 10
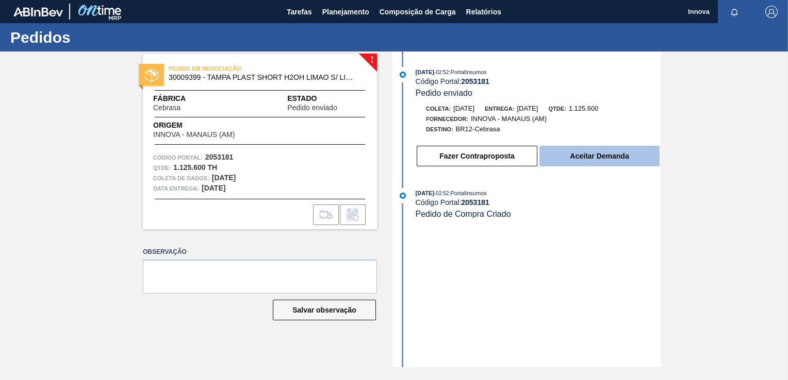
click at [572, 160] on button "Aceitar Demanda" at bounding box center [599, 156] width 120 height 21
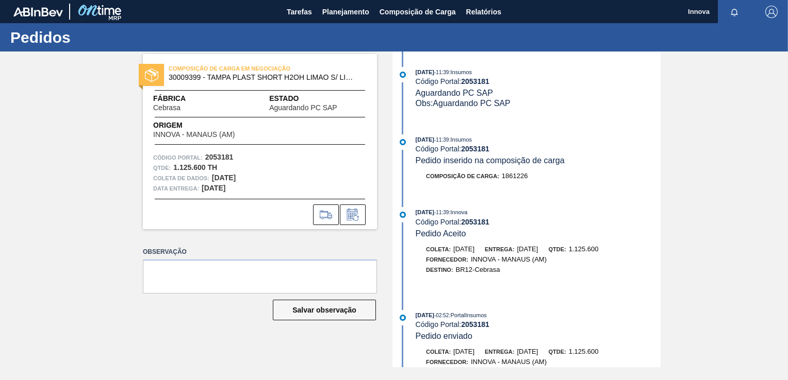
click at [487, 147] on strong "2053181" at bounding box center [475, 149] width 28 height 8
copy strong "2053181"
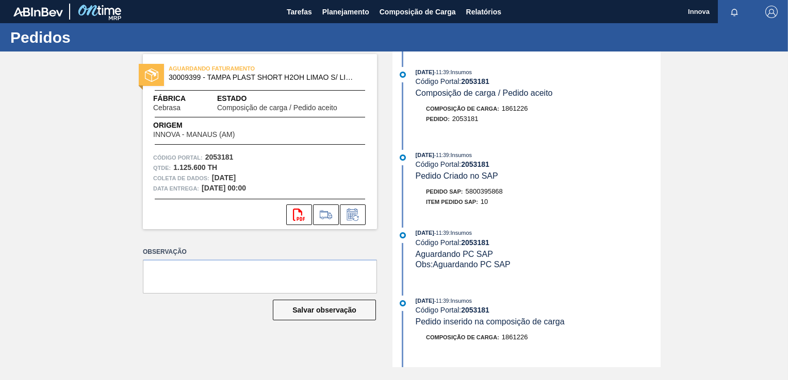
click at [476, 191] on span "5800395868" at bounding box center [483, 192] width 37 height 8
copy span "5800395868"
click at [477, 169] on strong "2053181" at bounding box center [475, 164] width 28 height 8
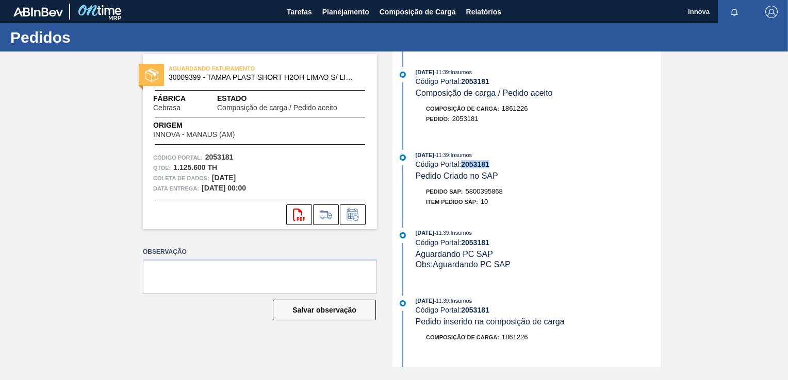
copy strong "2053181"
click at [361, 15] on span "Planejamento" at bounding box center [345, 12] width 47 height 12
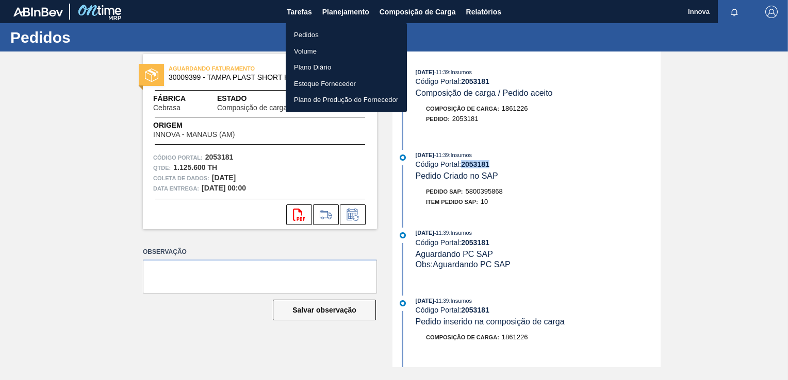
click at [315, 35] on li "Pedidos" at bounding box center [346, 35] width 121 height 16
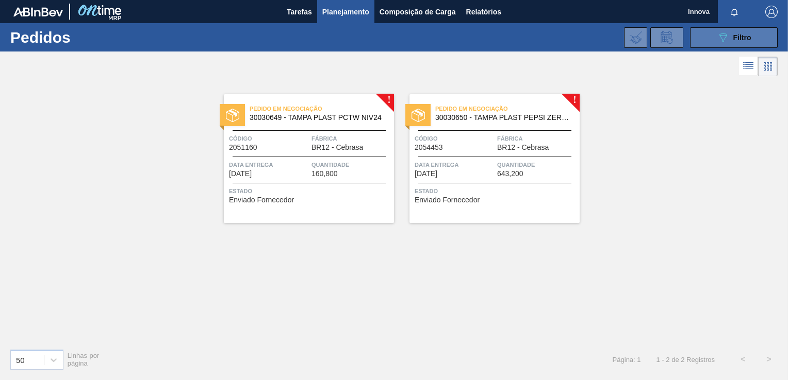
click at [722, 34] on icon at bounding box center [723, 38] width 8 height 9
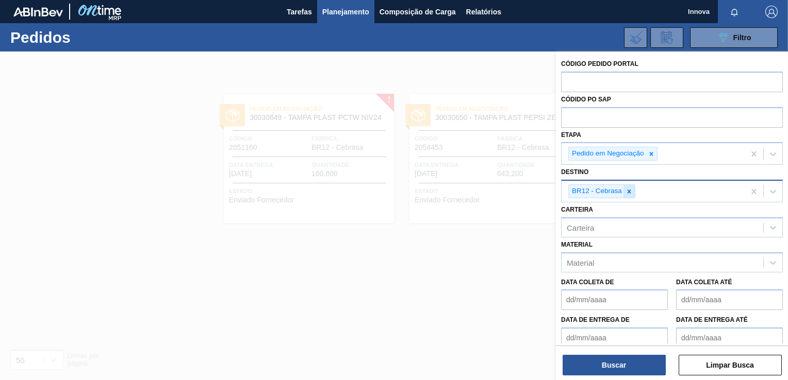
click at [630, 191] on icon at bounding box center [628, 191] width 7 height 7
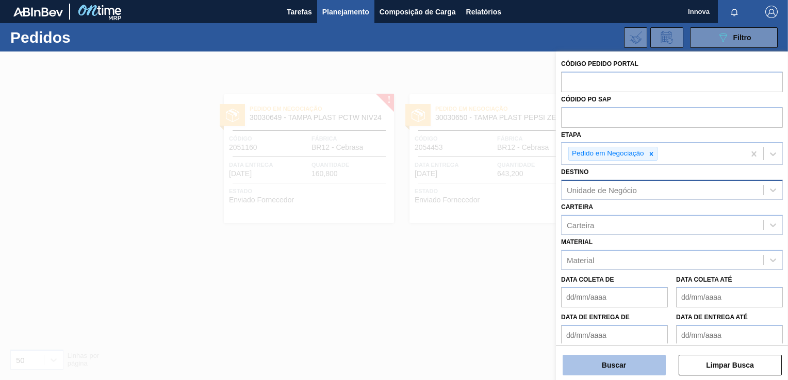
click at [618, 365] on button "Buscar" at bounding box center [613, 365] width 103 height 21
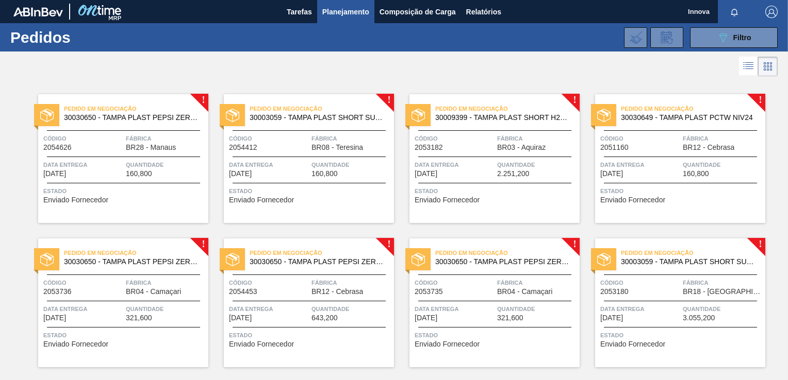
click at [336, 93] on div "! Pedido em Negociação 30003059 - TAMPA PLAST SHORT SUKITA S/ LINER Código 2054…" at bounding box center [301, 151] width 186 height 144
click at [321, 115] on span "30003059 - TAMPA PLAST SHORT SUKITA S/ LINER" at bounding box center [317, 118] width 136 height 8
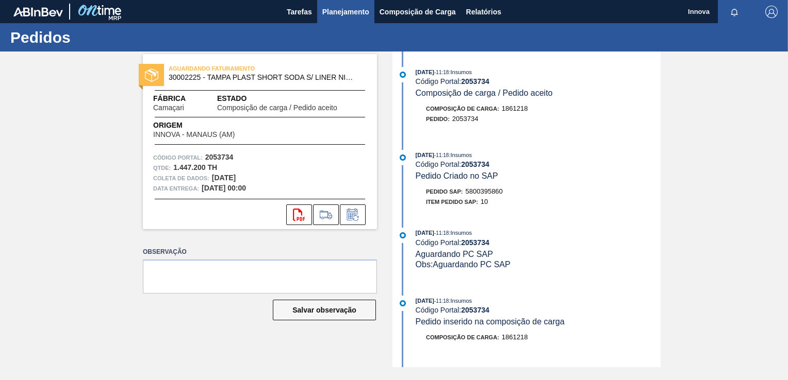
click at [328, 6] on span "Planejamento" at bounding box center [345, 12] width 47 height 12
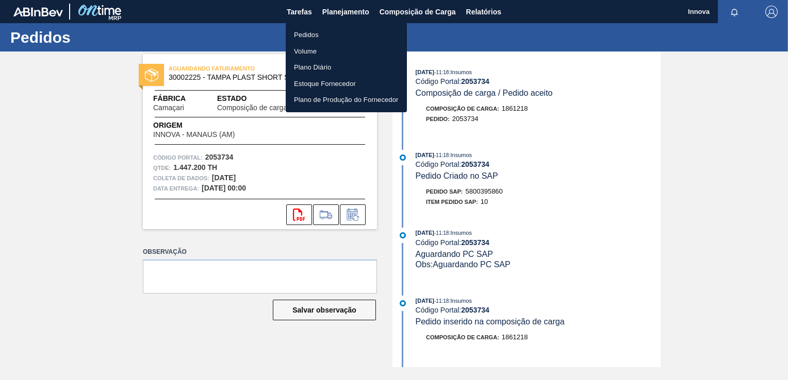
click at [315, 32] on li "Pedidos" at bounding box center [346, 35] width 121 height 16
